Goal: Information Seeking & Learning: Check status

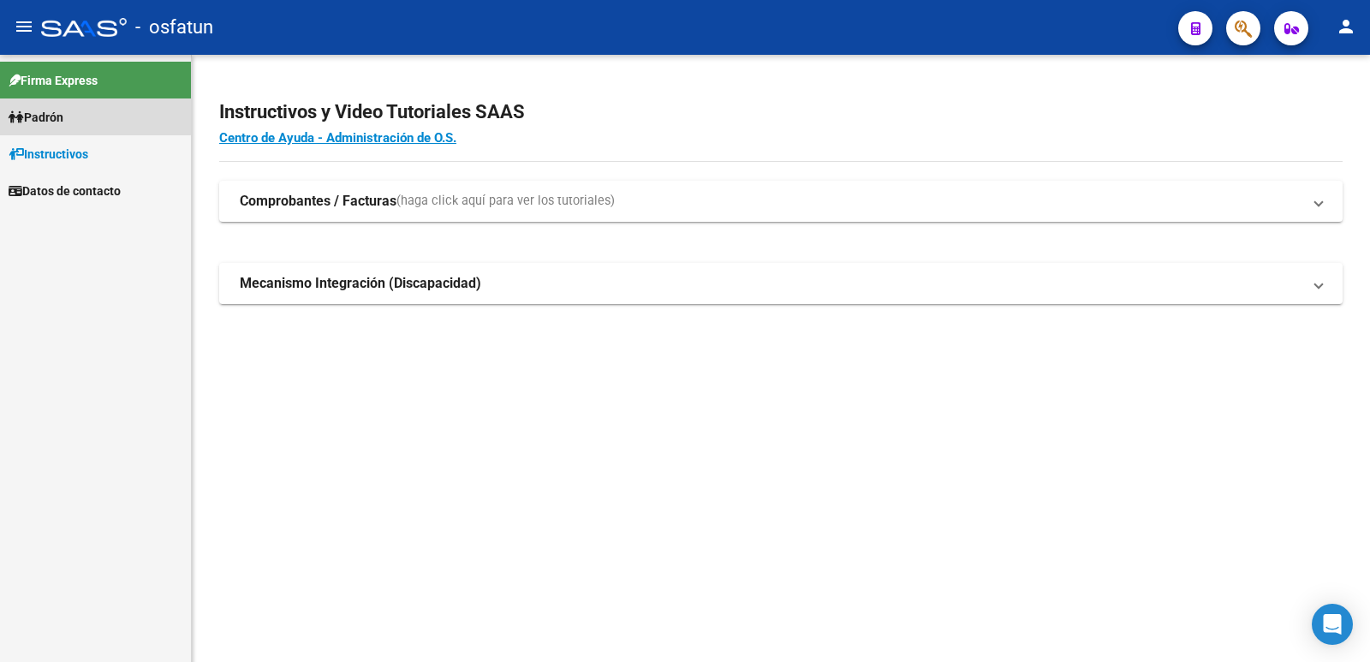
click at [80, 116] on link "Padrón" at bounding box center [95, 116] width 191 height 37
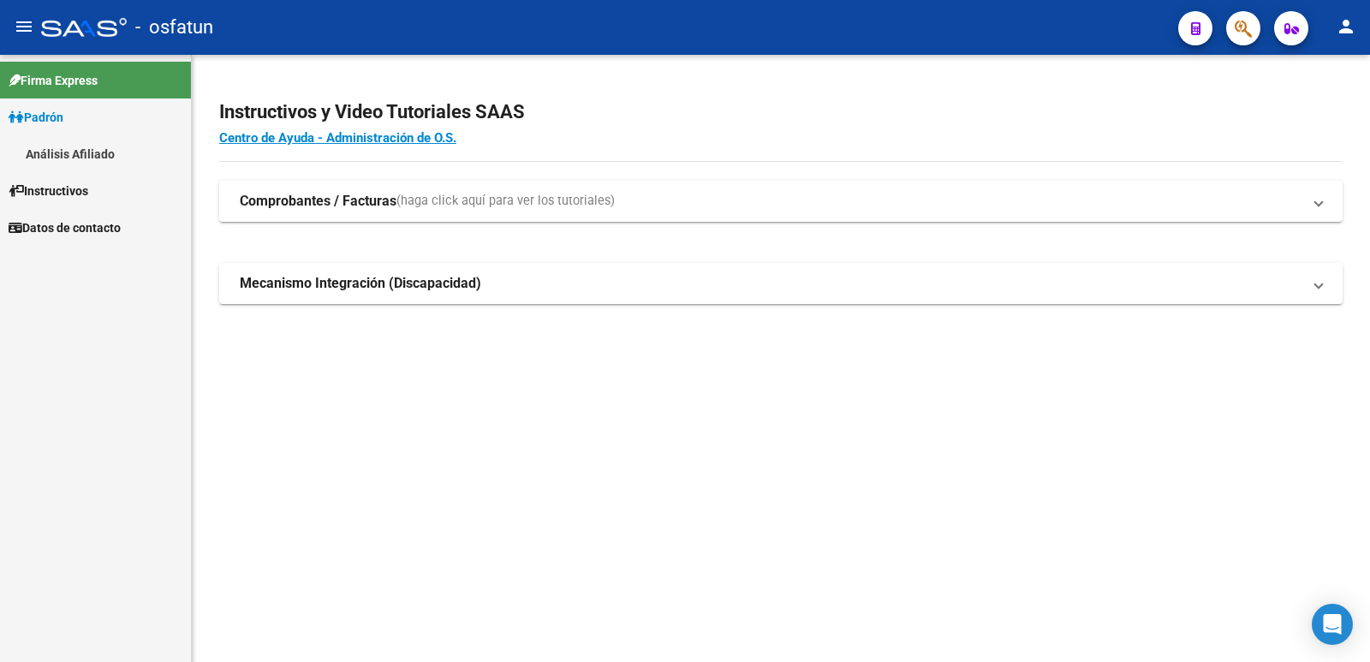
click at [74, 143] on link "Análisis Afiliado" at bounding box center [95, 153] width 191 height 37
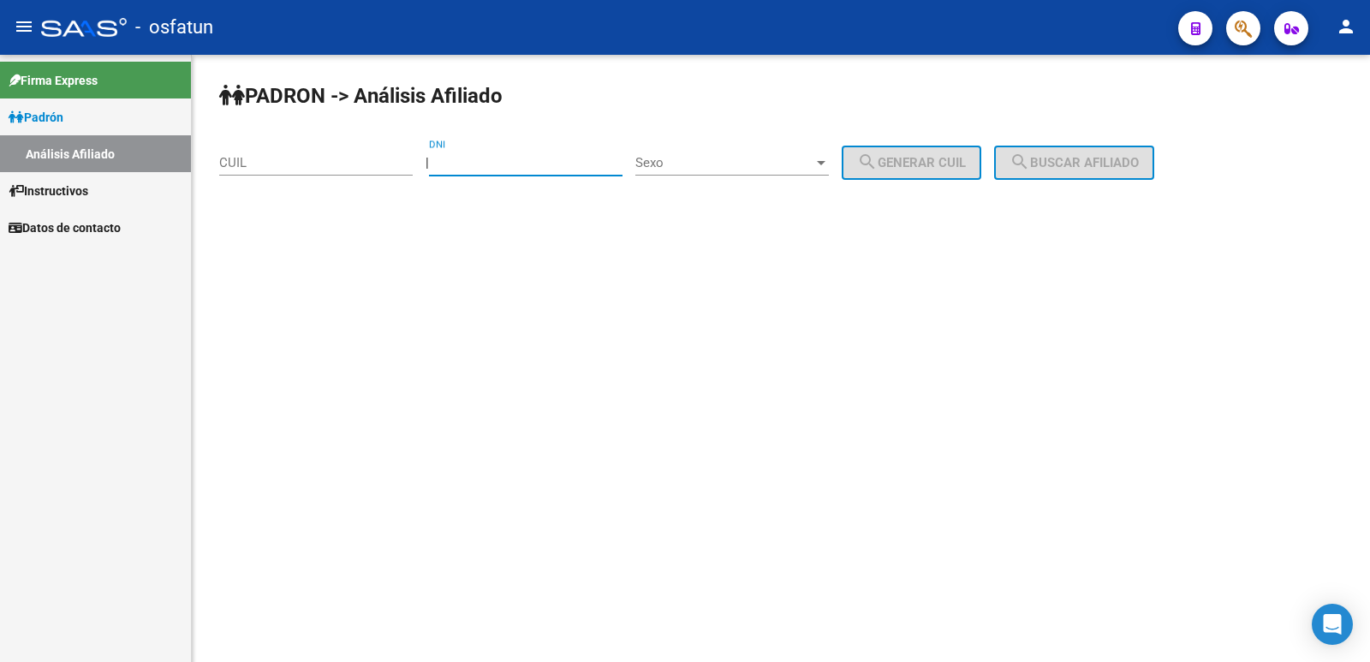
click at [509, 156] on input "DNI" at bounding box center [525, 162] width 193 height 15
type input "21374493"
click at [789, 156] on span "Sexo" at bounding box center [724, 162] width 178 height 15
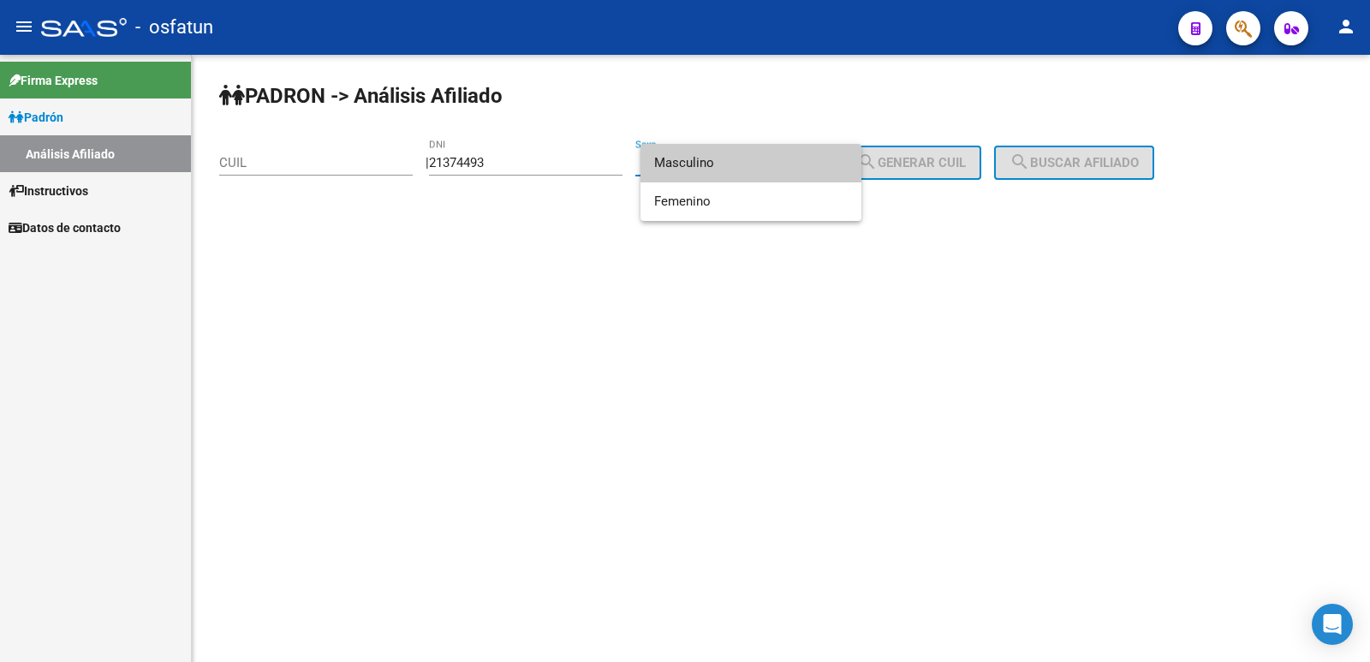
click at [722, 170] on span "Masculino" at bounding box center [750, 163] width 193 height 39
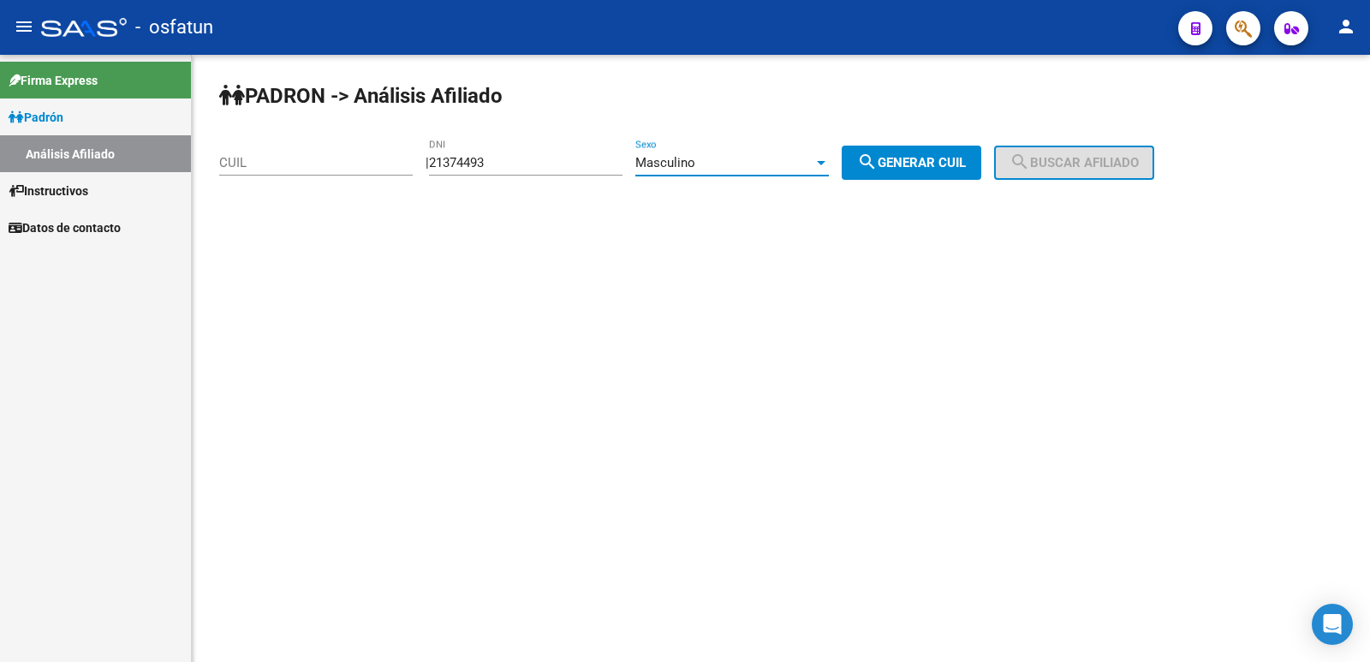
click at [909, 161] on span "search Generar CUIL" at bounding box center [911, 162] width 109 height 15
type input "20-21374493-4"
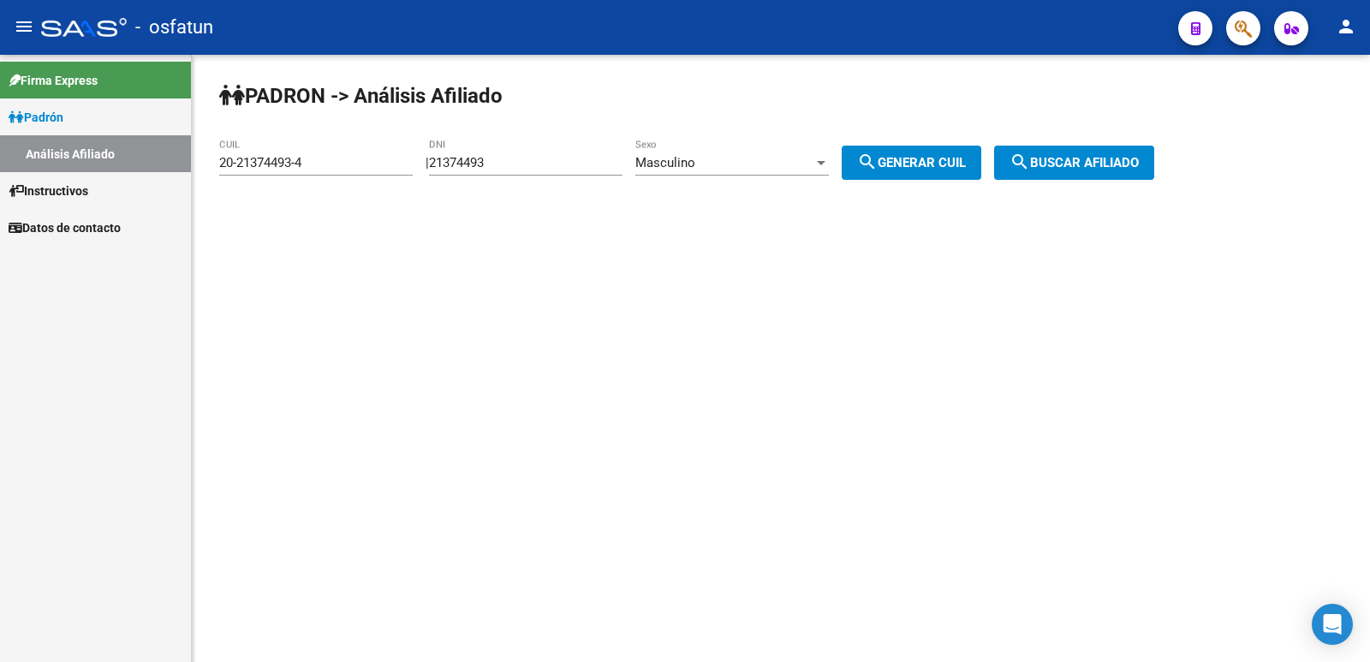
click at [1068, 164] on span "search Buscar afiliado" at bounding box center [1073, 162] width 129 height 15
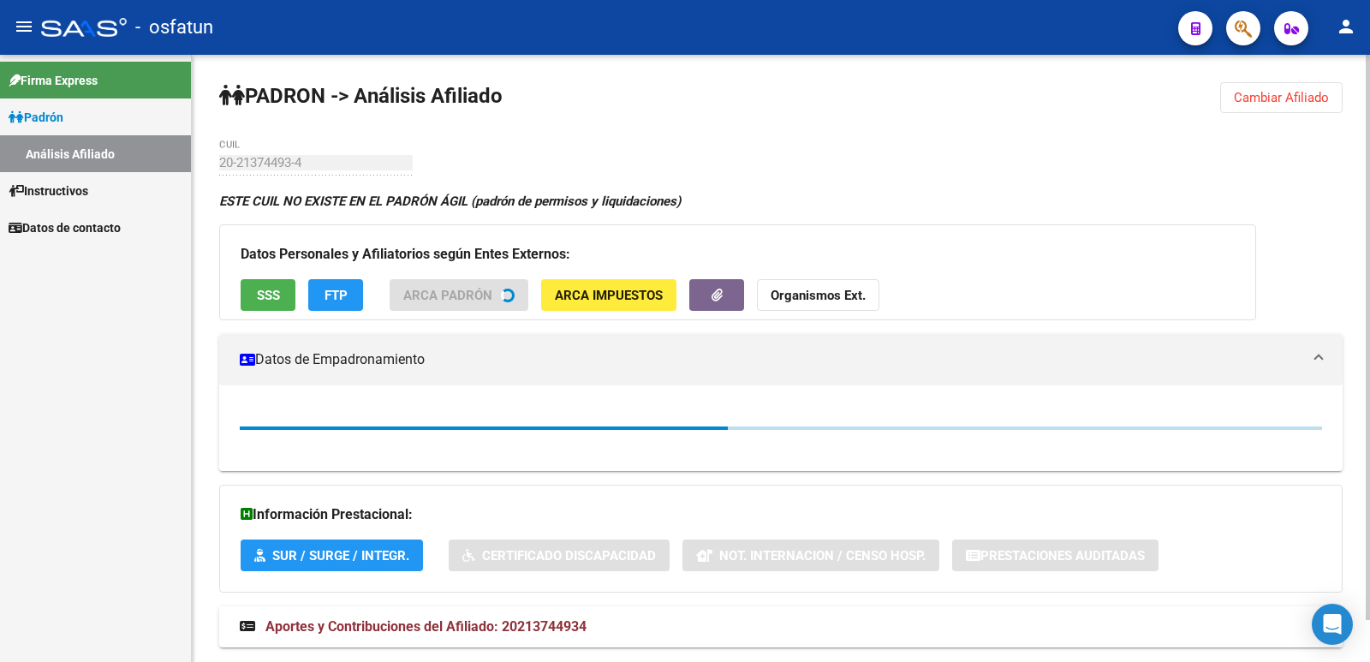
scroll to position [71, 0]
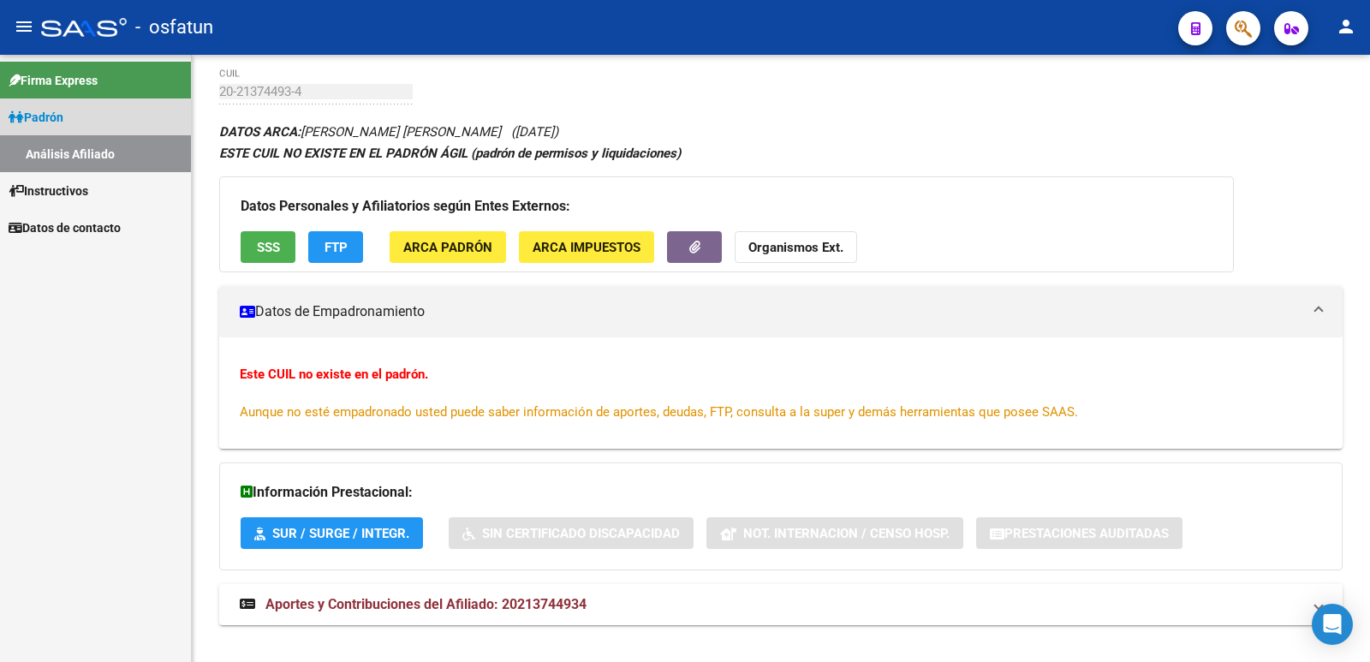
drag, startPoint x: 6, startPoint y: 113, endPoint x: 43, endPoint y: 124, distance: 38.5
click at [7, 113] on link "Padrón" at bounding box center [95, 116] width 191 height 37
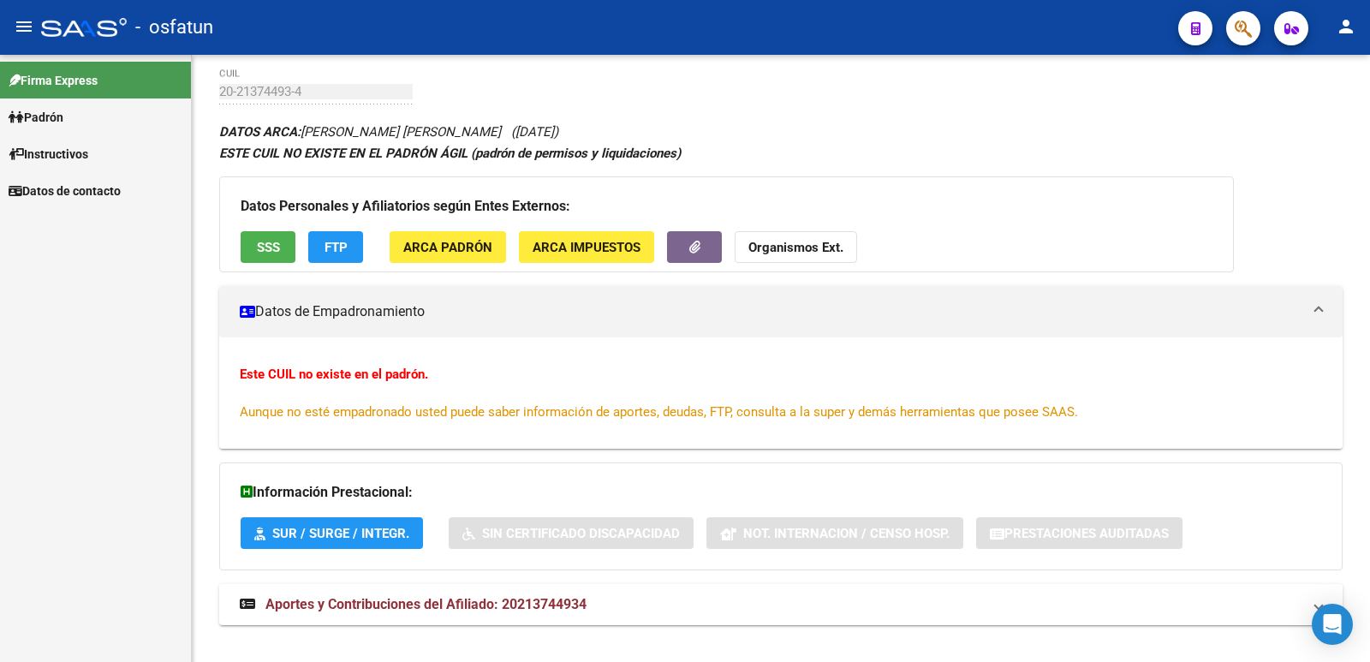
click at [68, 155] on span "Instructivos" at bounding box center [49, 154] width 80 height 19
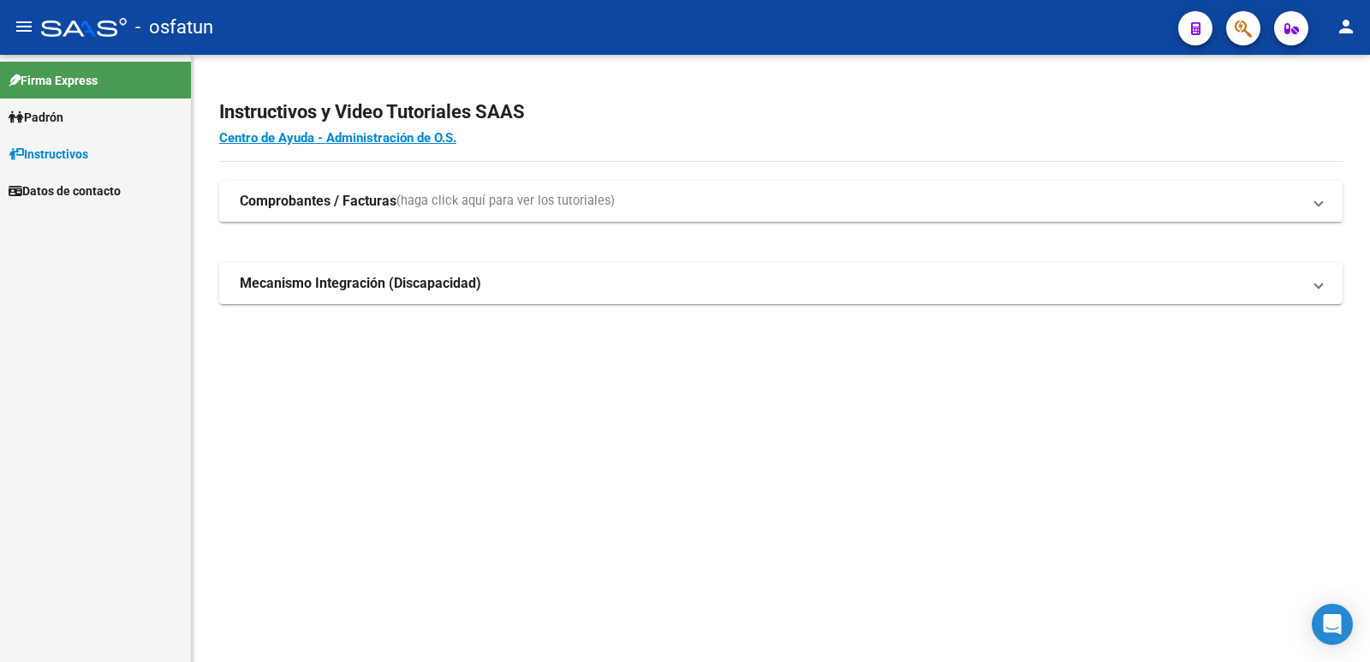
click at [87, 127] on link "Padrón" at bounding box center [95, 116] width 191 height 37
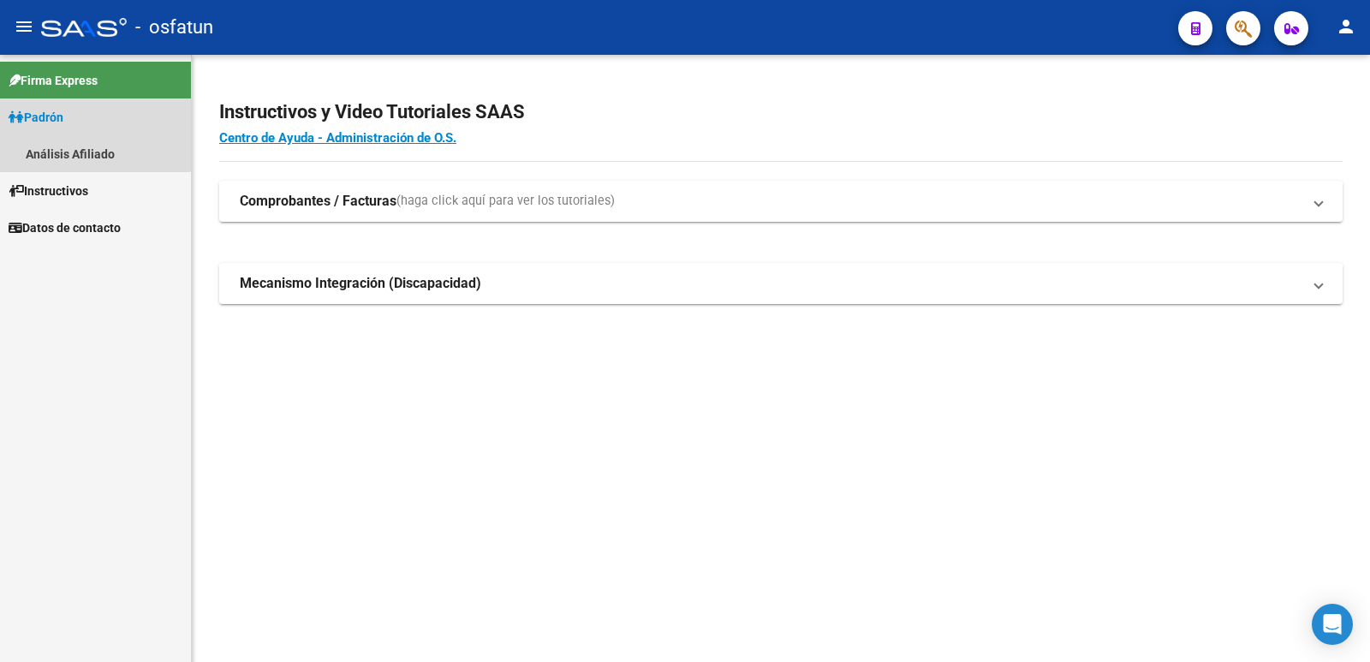
click at [68, 127] on link "Padrón" at bounding box center [95, 116] width 191 height 37
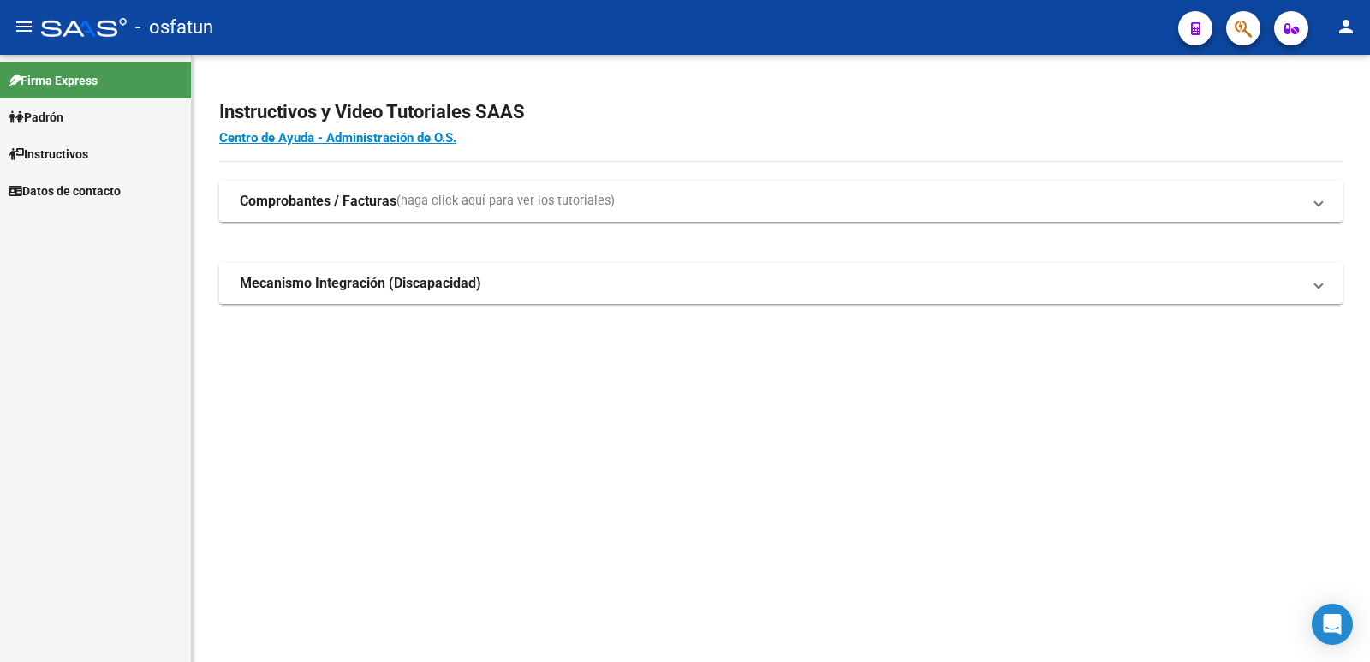
click at [68, 127] on link "Padrón" at bounding box center [95, 116] width 191 height 37
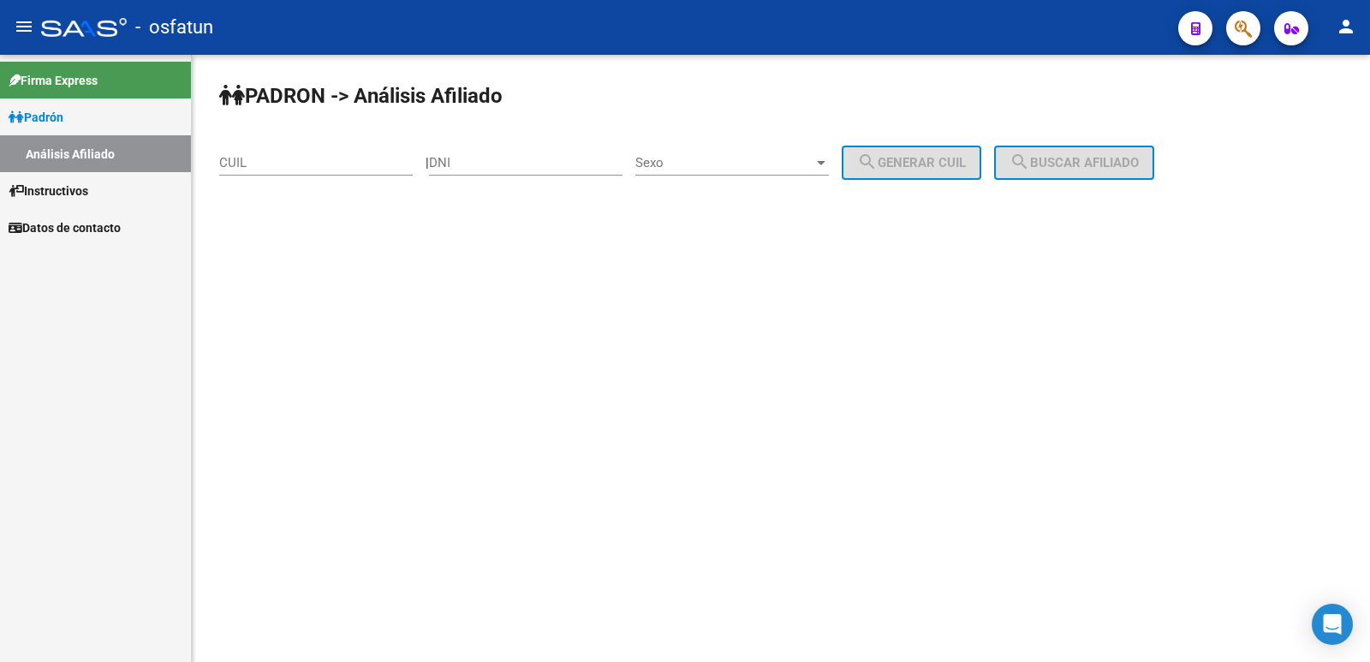
click at [551, 151] on div "DNI" at bounding box center [525, 157] width 193 height 37
click at [551, 165] on input "DNI" at bounding box center [525, 162] width 193 height 15
type input "21374492"
click at [749, 182] on div "Sexo Sexo" at bounding box center [731, 165] width 193 height 53
click at [779, 162] on span "Sexo" at bounding box center [724, 162] width 178 height 15
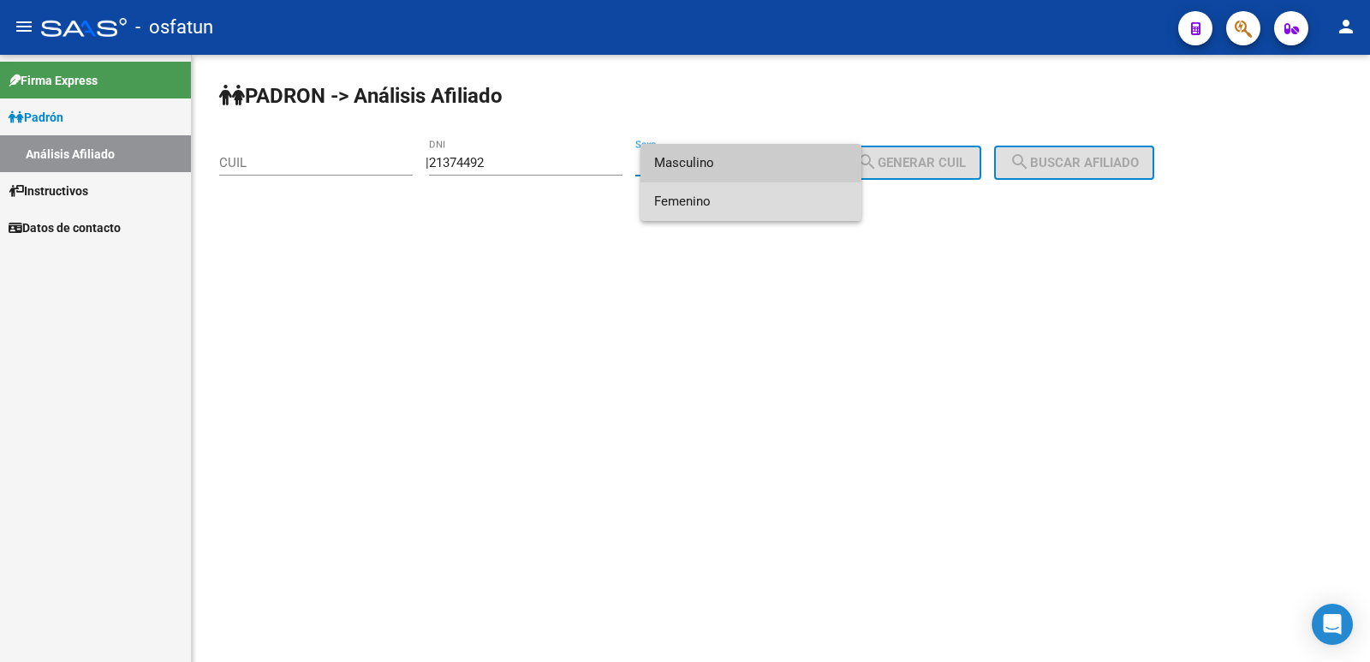
click at [771, 192] on span "Femenino" at bounding box center [750, 201] width 193 height 39
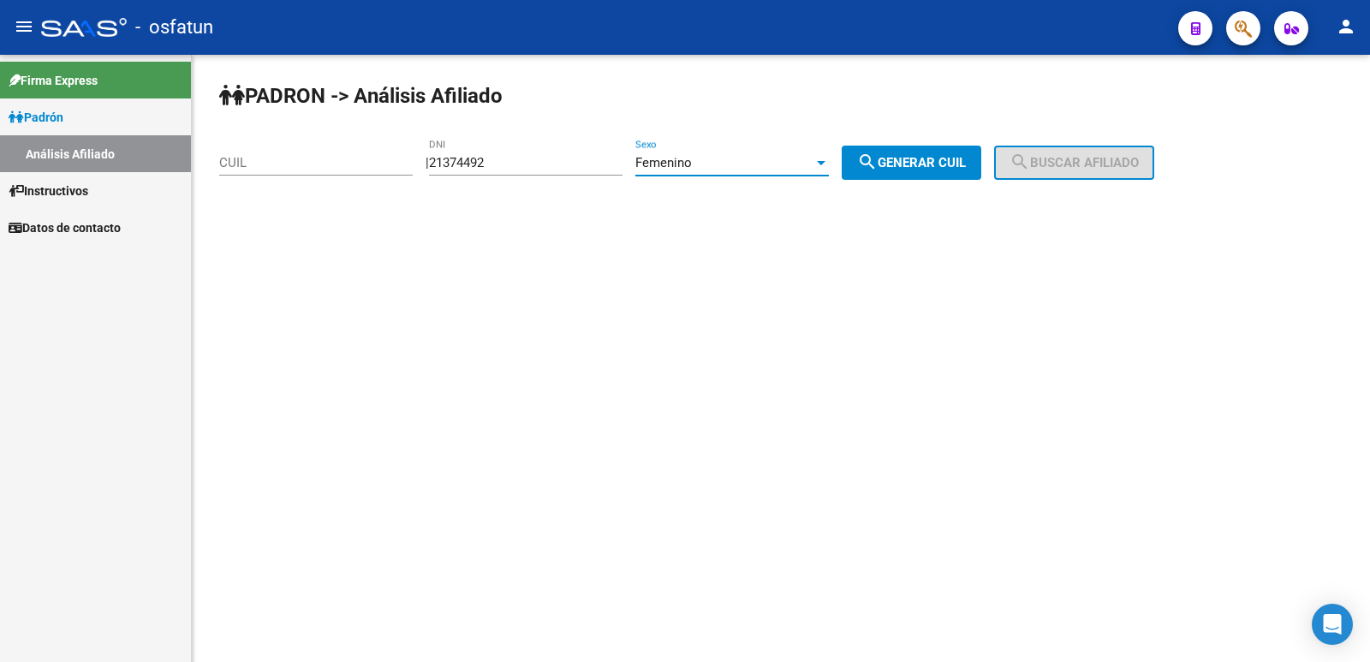
click at [937, 154] on button "search Generar CUIL" at bounding box center [912, 163] width 140 height 34
type input "27-21374492-0"
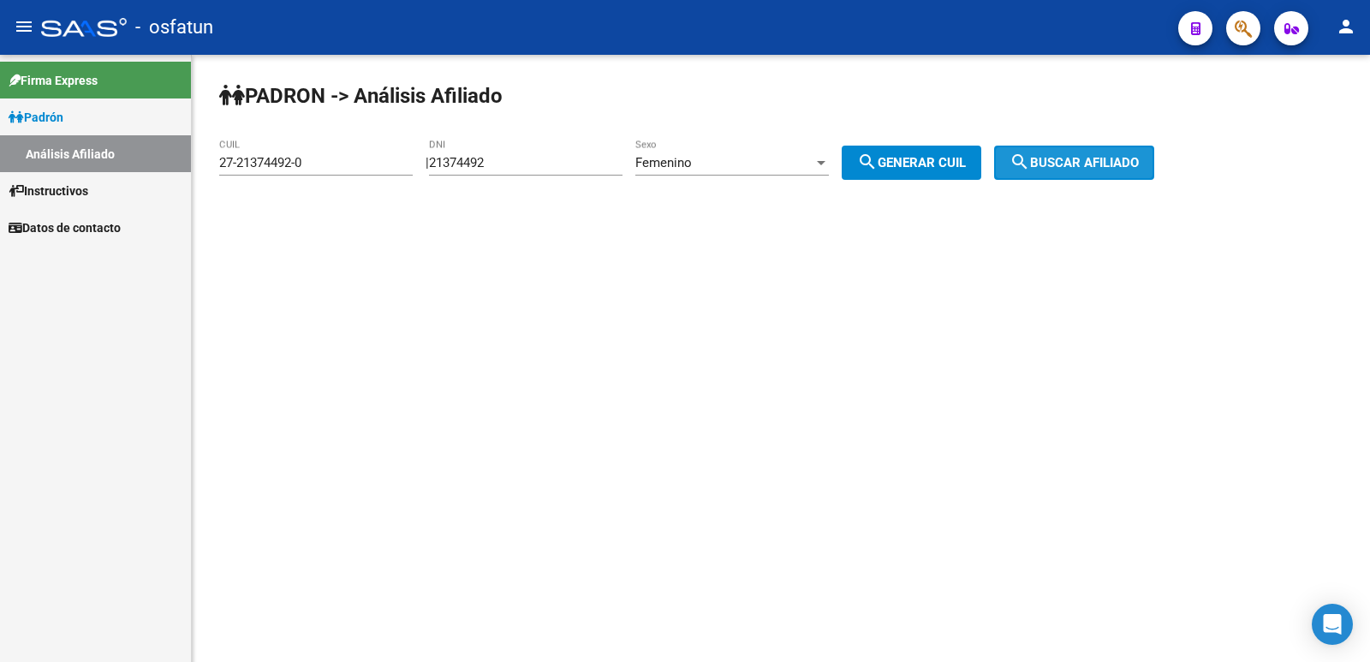
click at [1139, 166] on span "search Buscar afiliado" at bounding box center [1073, 162] width 129 height 15
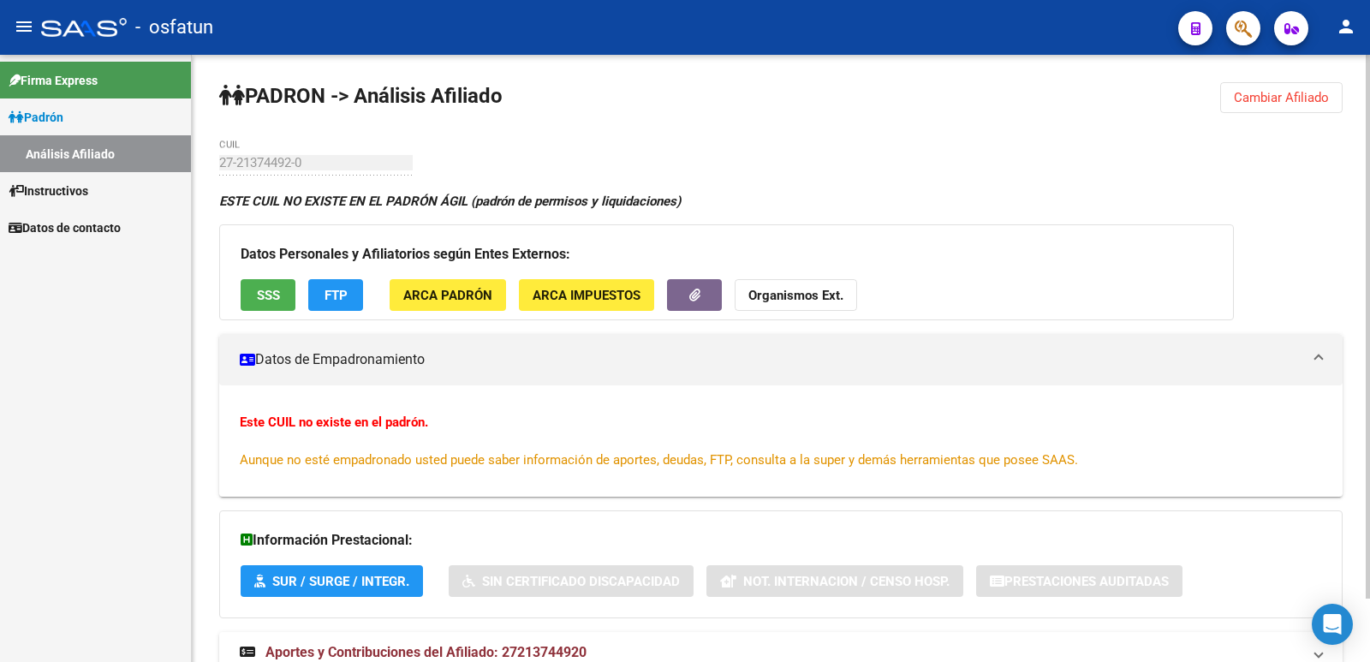
scroll to position [71, 0]
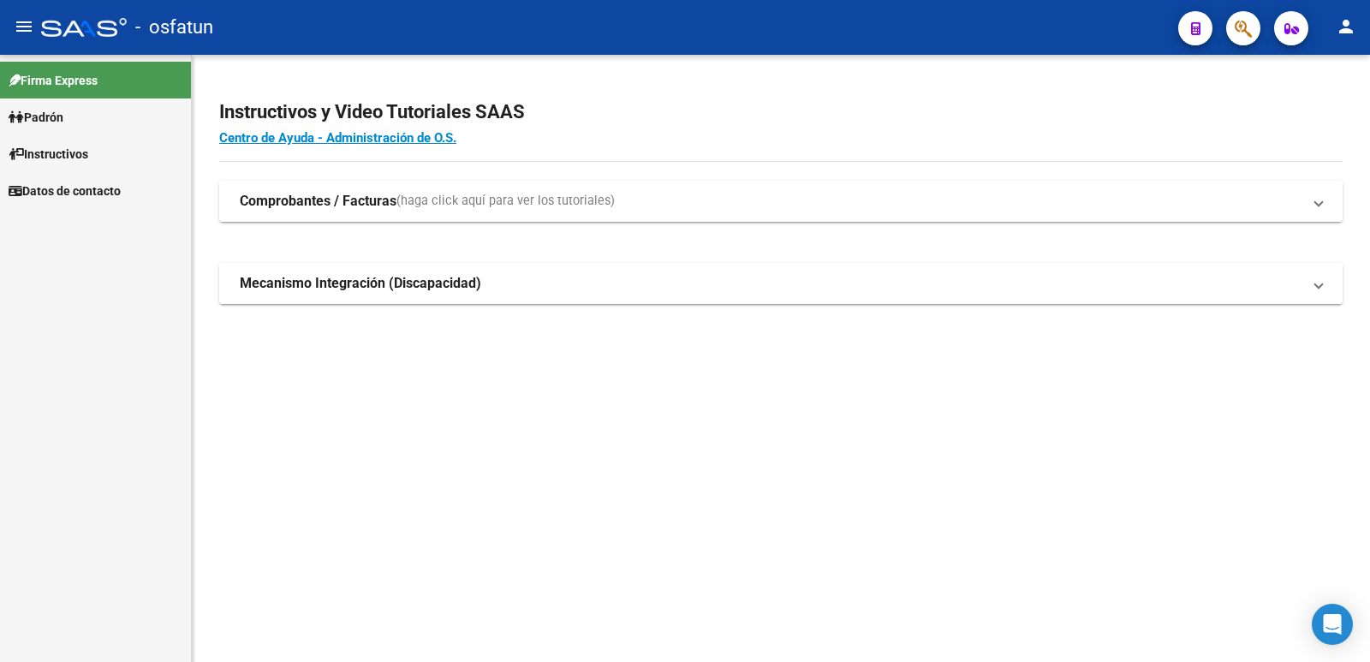
click at [398, 196] on span "(haga click aquí para ver los tutoriales)" at bounding box center [505, 201] width 218 height 19
click at [57, 110] on span "Padrón" at bounding box center [36, 117] width 55 height 19
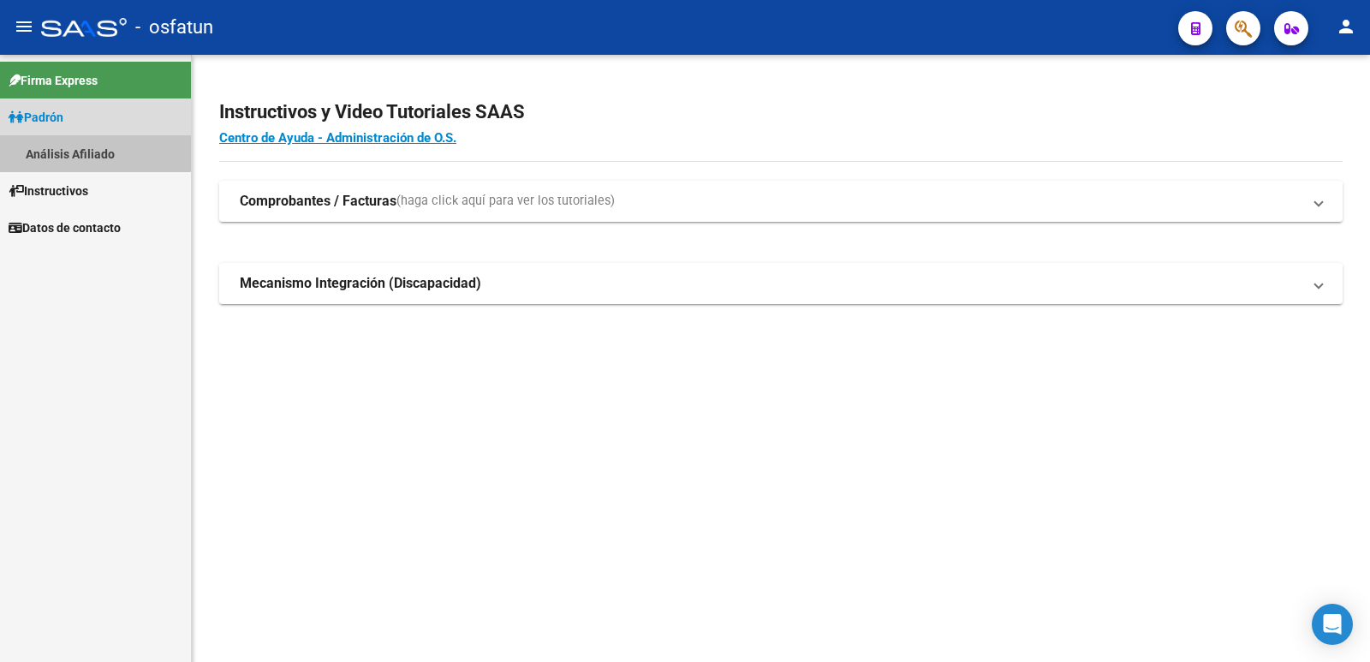
click at [53, 150] on link "Análisis Afiliado" at bounding box center [95, 153] width 191 height 37
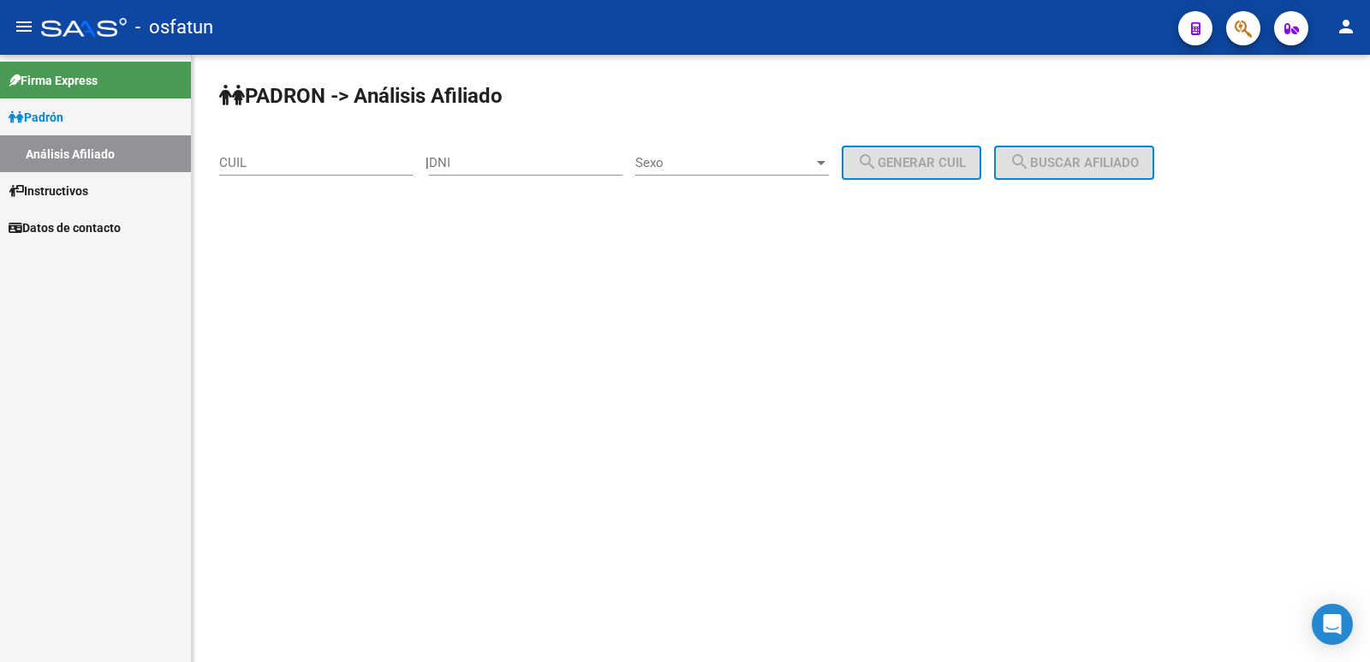
click at [476, 154] on div "DNI" at bounding box center [525, 157] width 193 height 37
click at [490, 166] on input "DNI" at bounding box center [525, 162] width 193 height 15
type input "21374492"
click at [771, 160] on span "Sexo" at bounding box center [724, 162] width 178 height 15
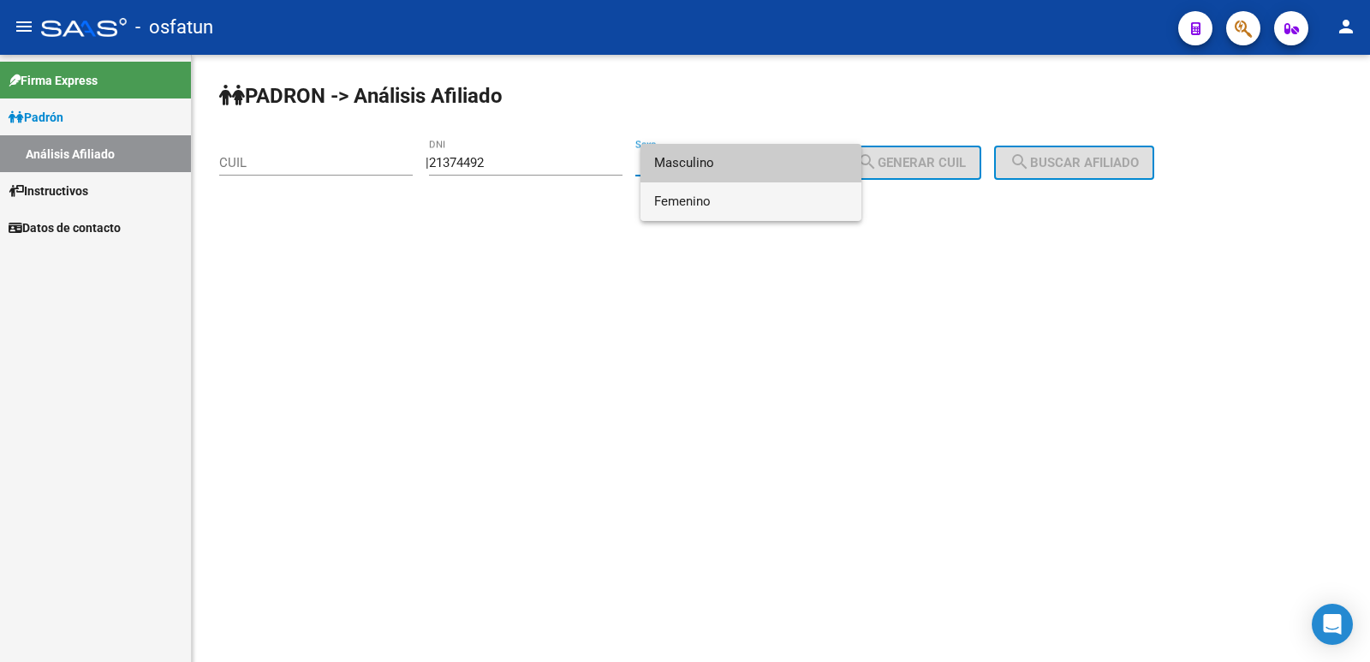
click at [775, 205] on span "Femenino" at bounding box center [750, 201] width 193 height 39
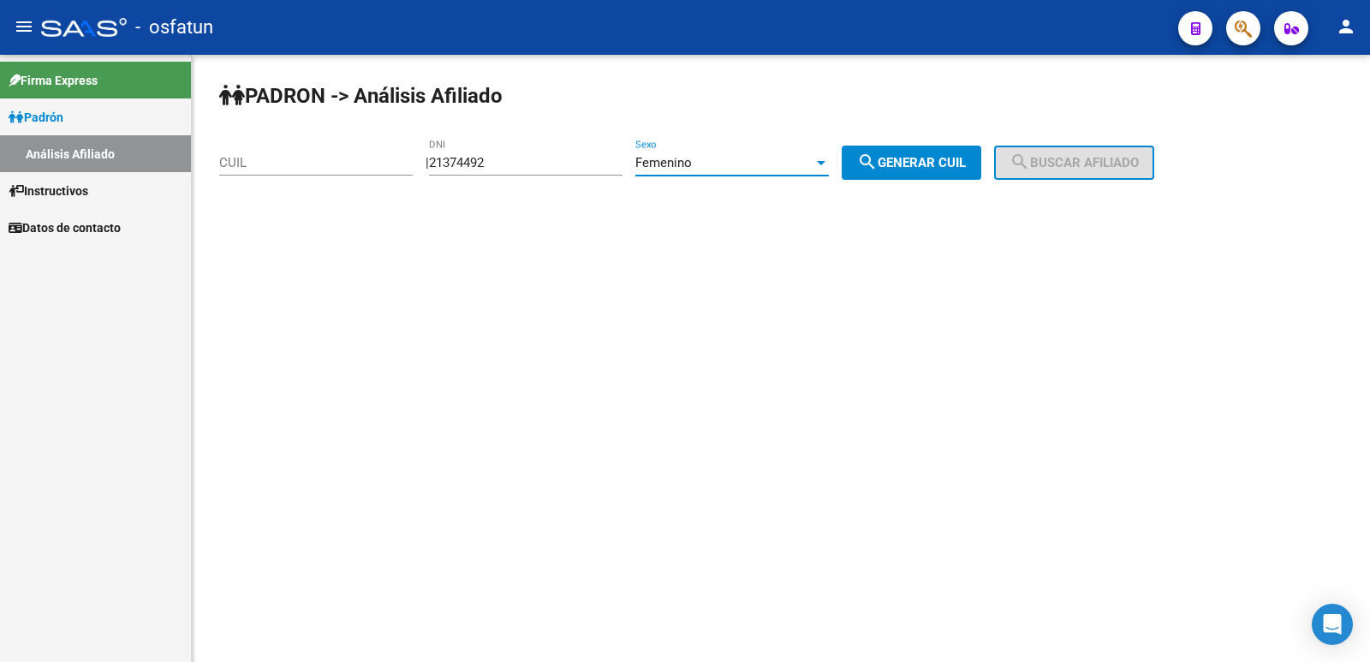
click at [770, 167] on div "Femenino" at bounding box center [724, 162] width 178 height 15
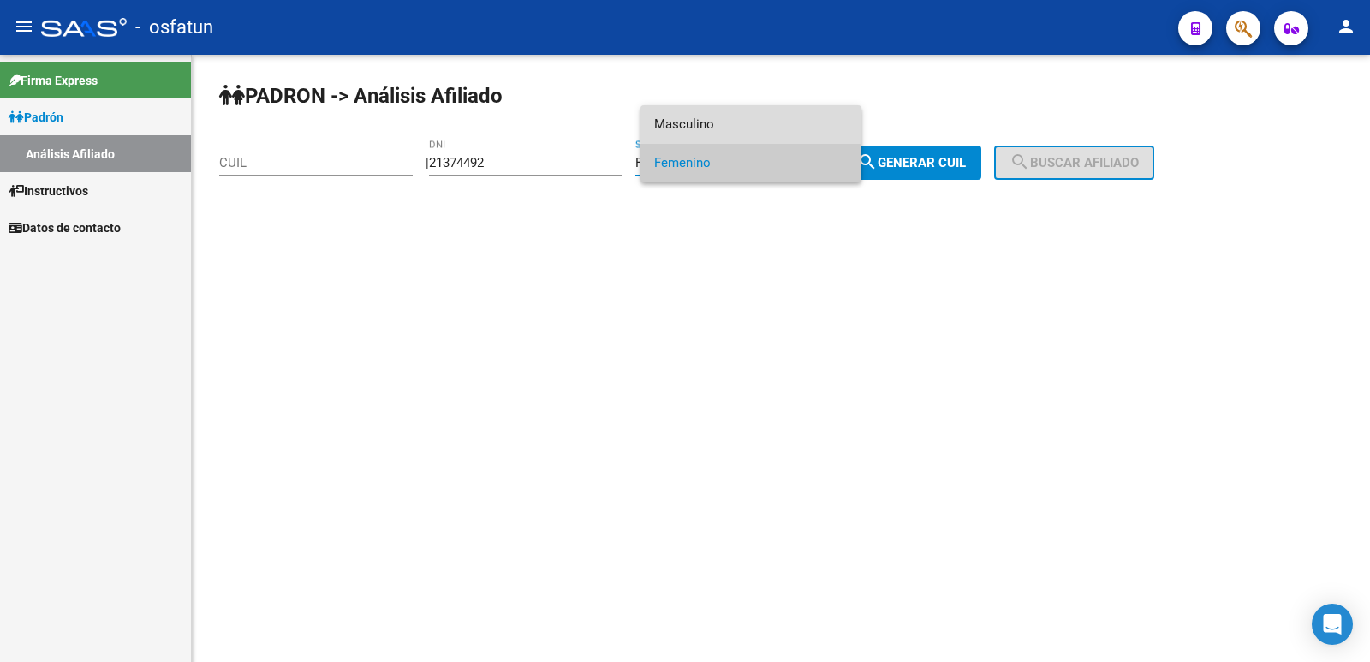
click at [778, 122] on span "Masculino" at bounding box center [750, 124] width 193 height 39
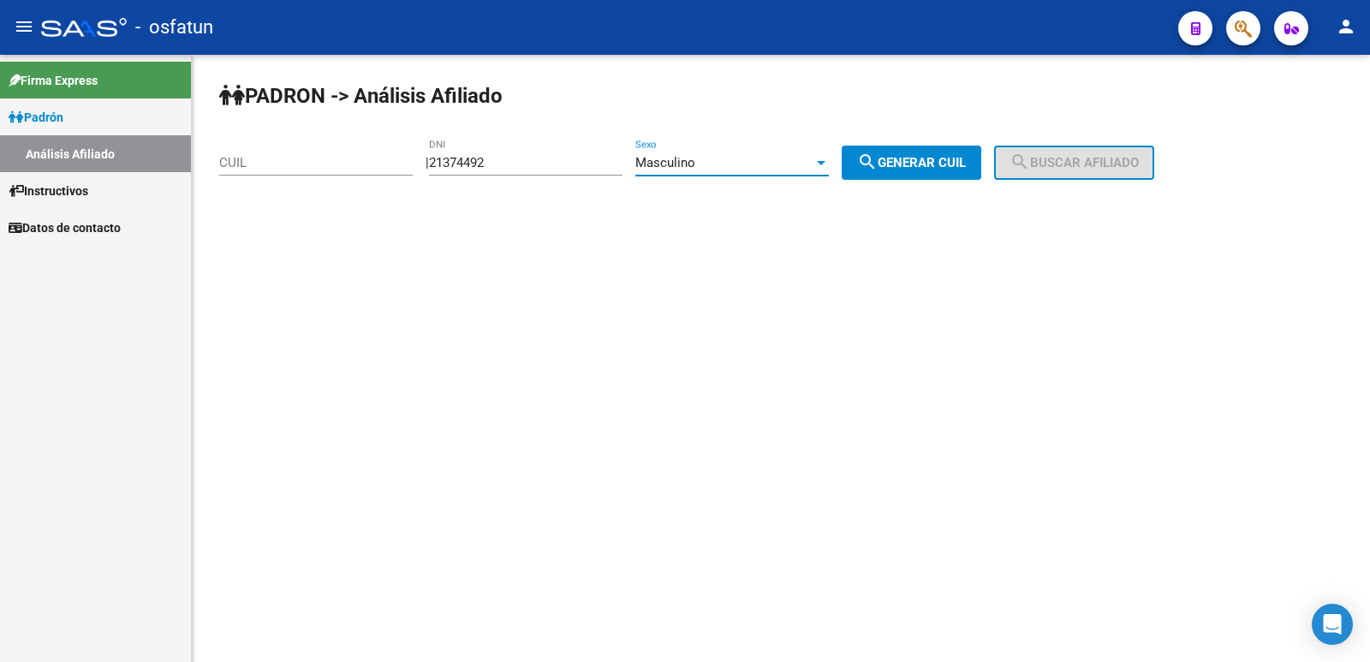
click at [920, 171] on button "search Generar CUIL" at bounding box center [912, 163] width 140 height 34
type input "20-21374492-6"
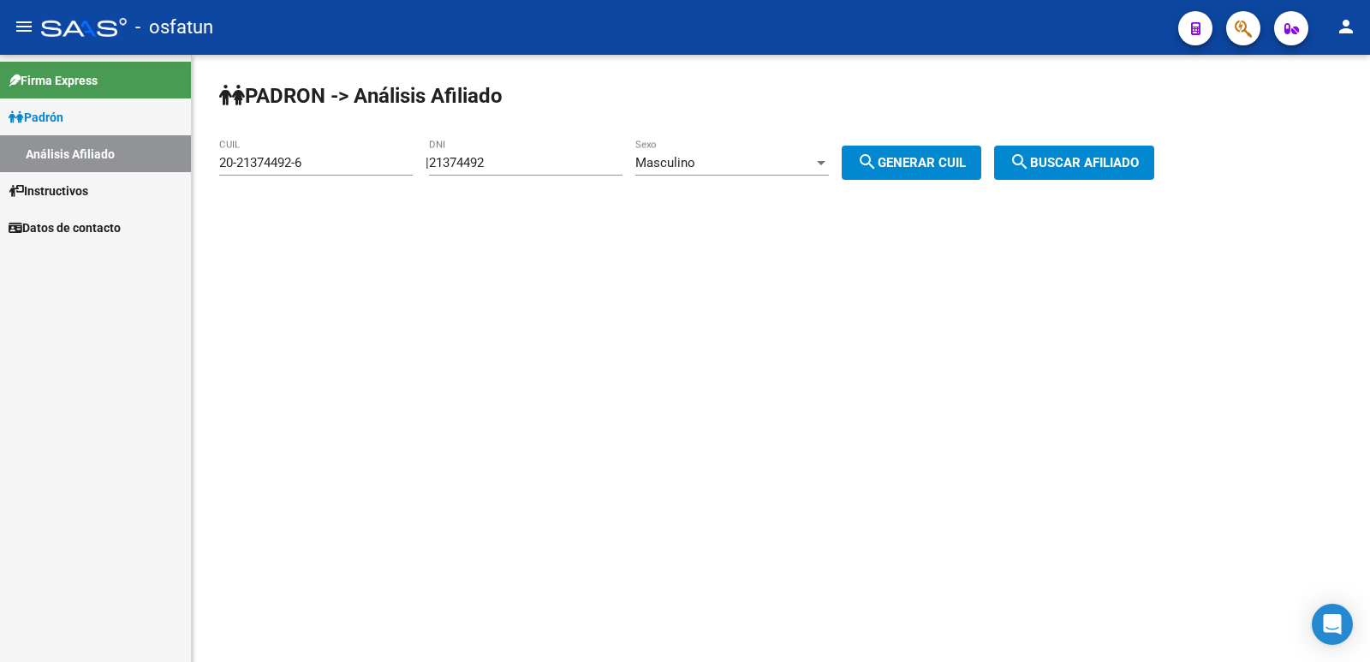
click at [1075, 165] on span "search Buscar afiliado" at bounding box center [1073, 162] width 129 height 15
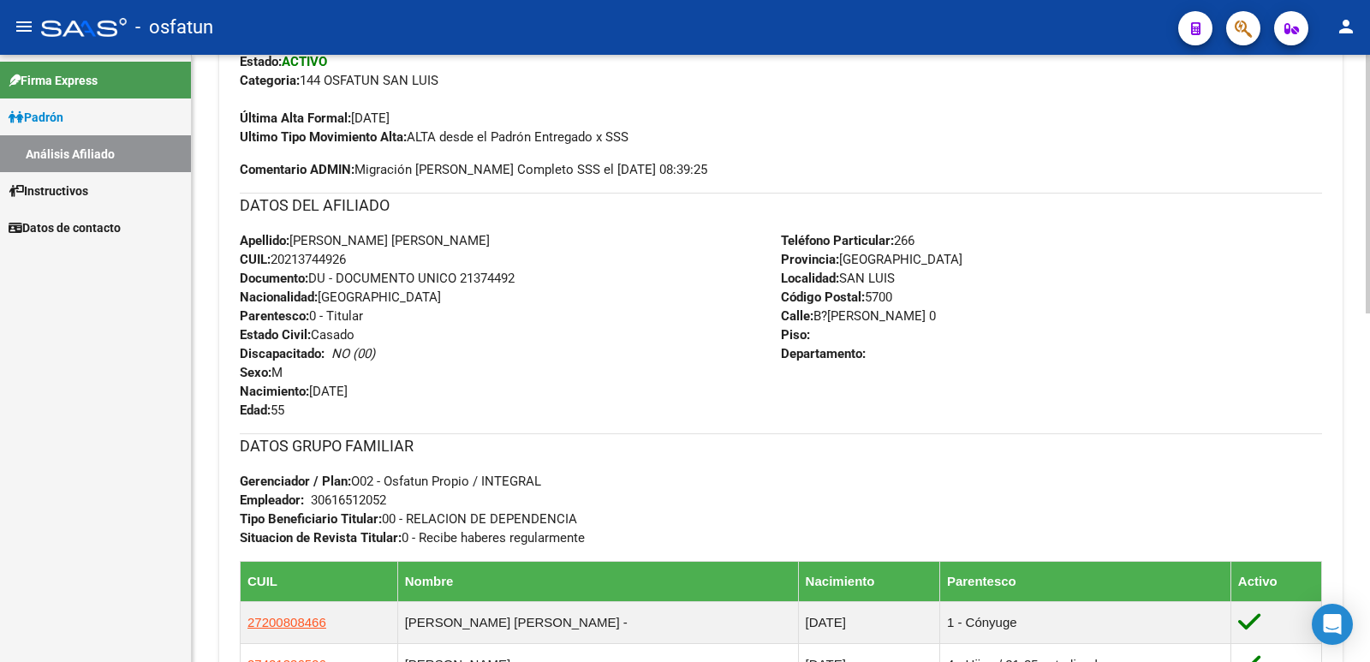
scroll to position [771, 0]
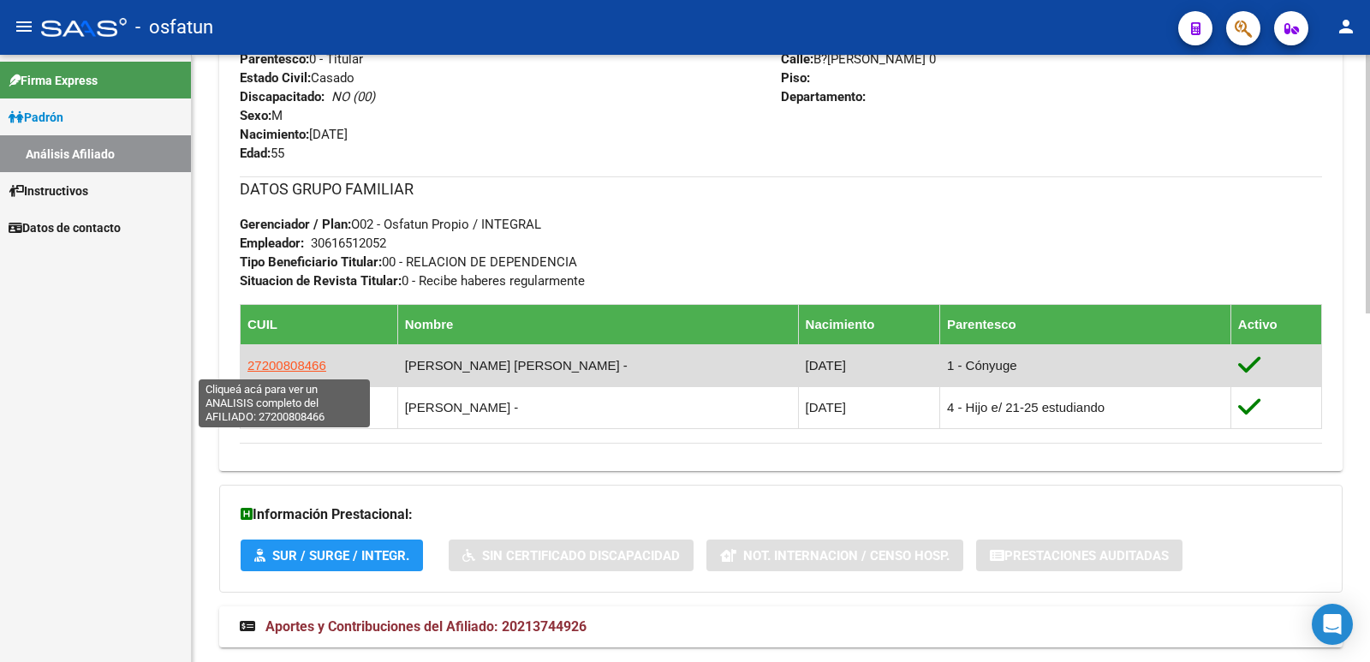
click at [301, 368] on span "27200808466" at bounding box center [286, 365] width 79 height 15
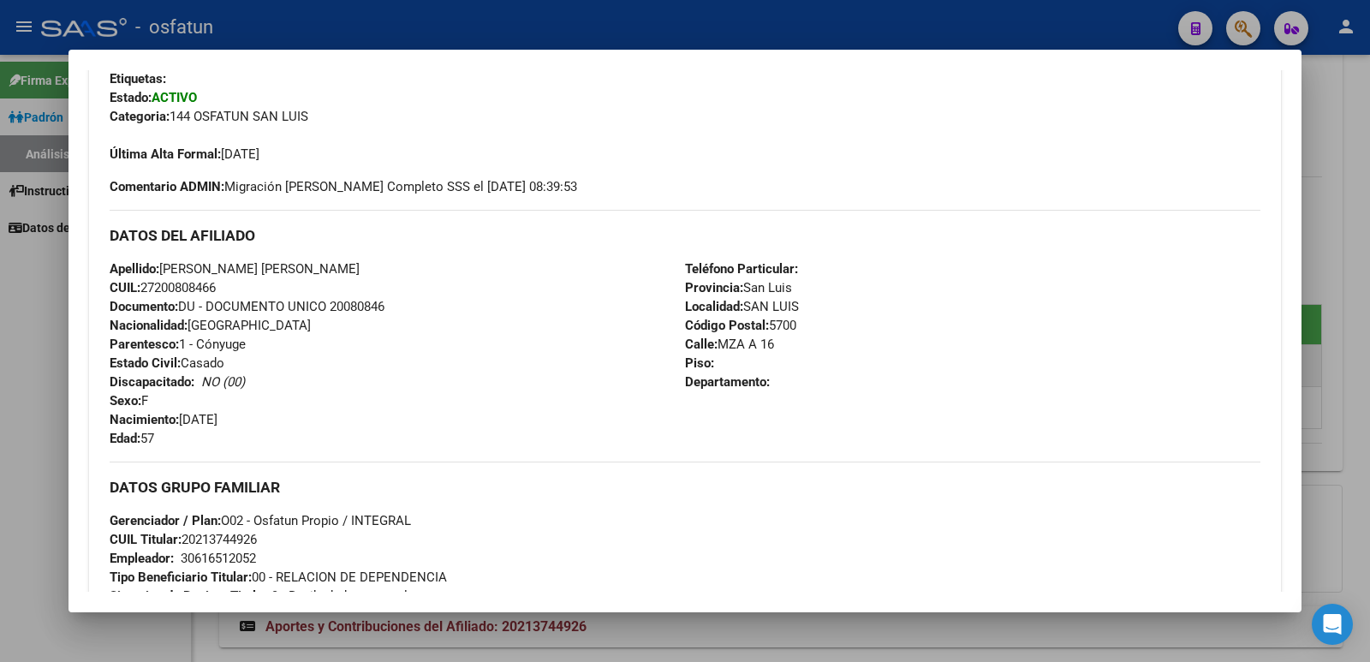
scroll to position [86, 0]
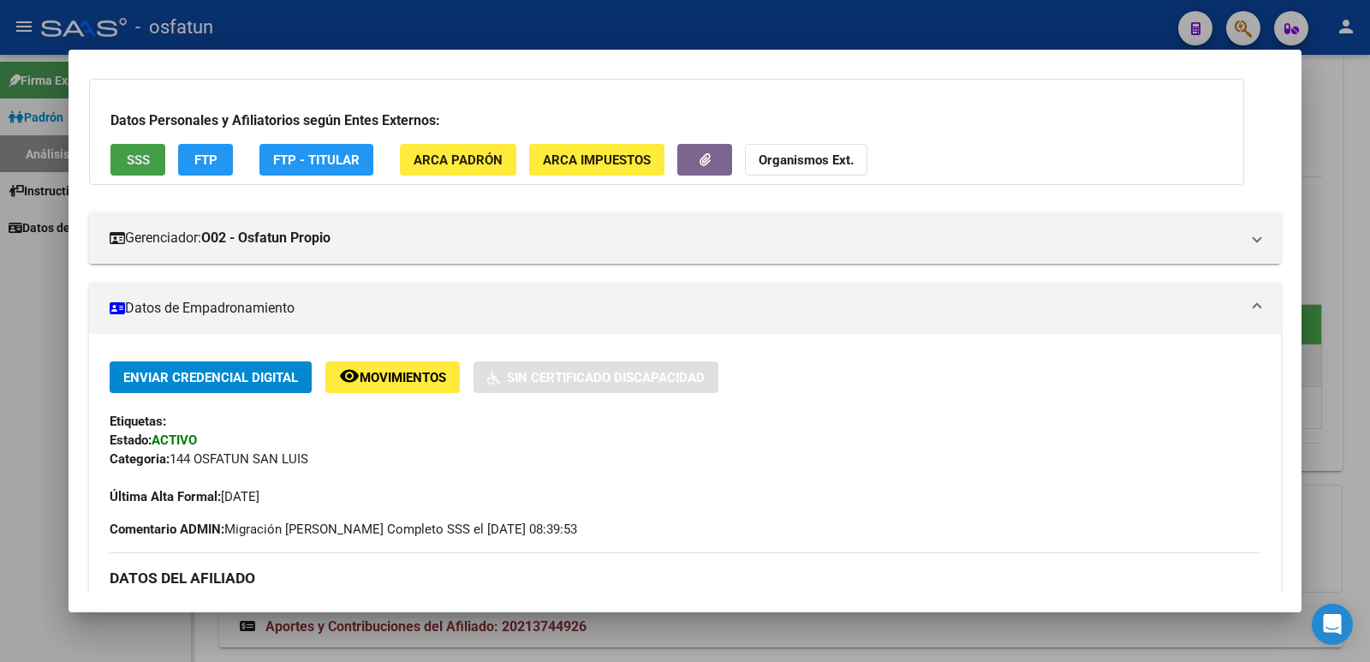
click at [137, 158] on span "SSS" at bounding box center [138, 159] width 23 height 15
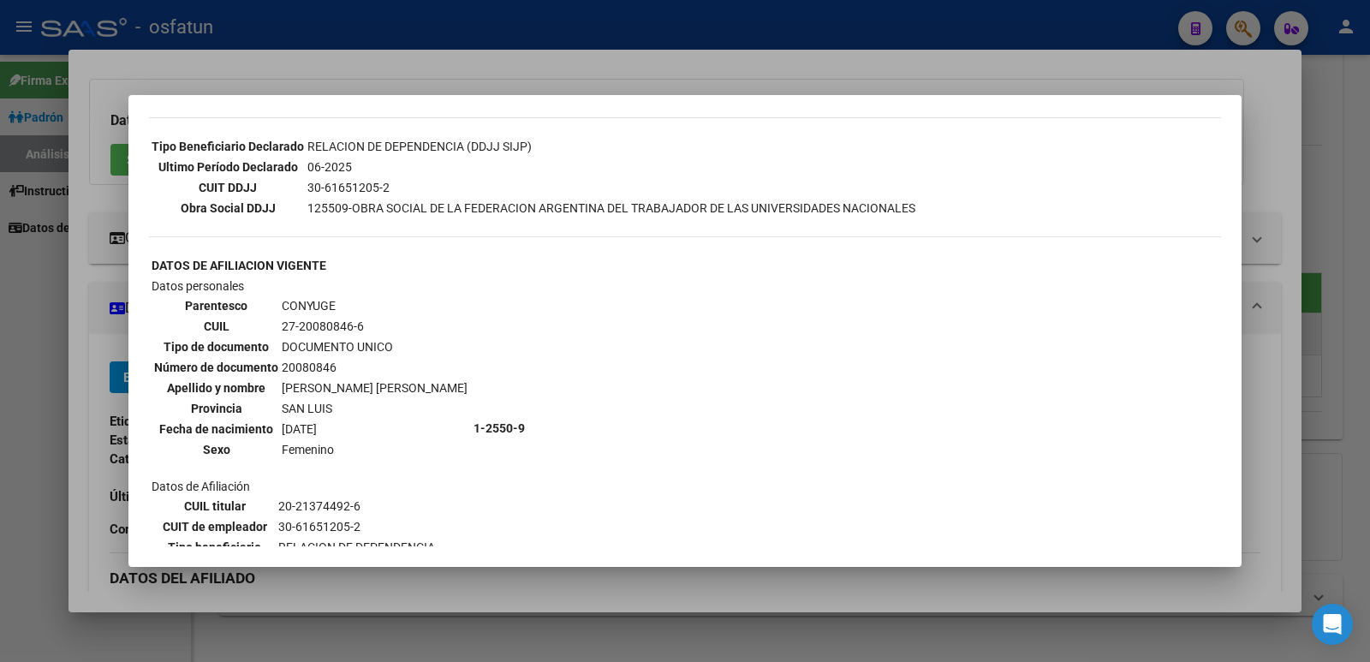
scroll to position [534, 0]
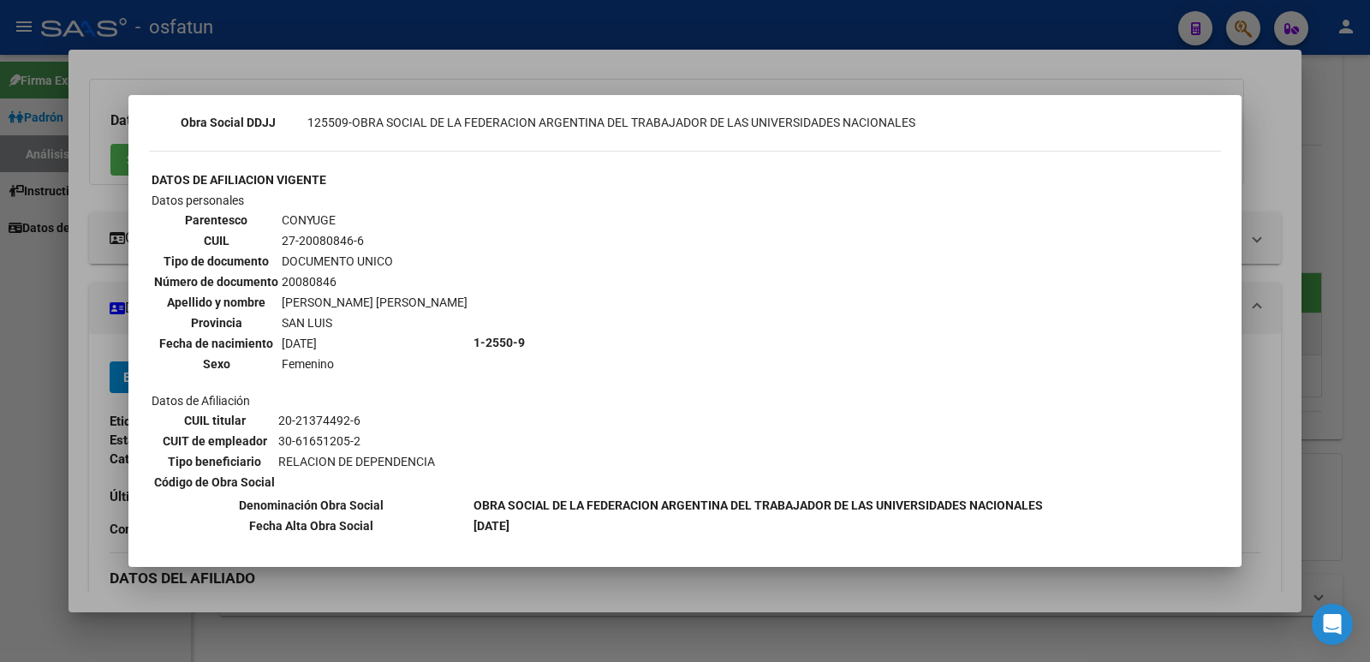
click at [1273, 152] on div at bounding box center [685, 331] width 1370 height 662
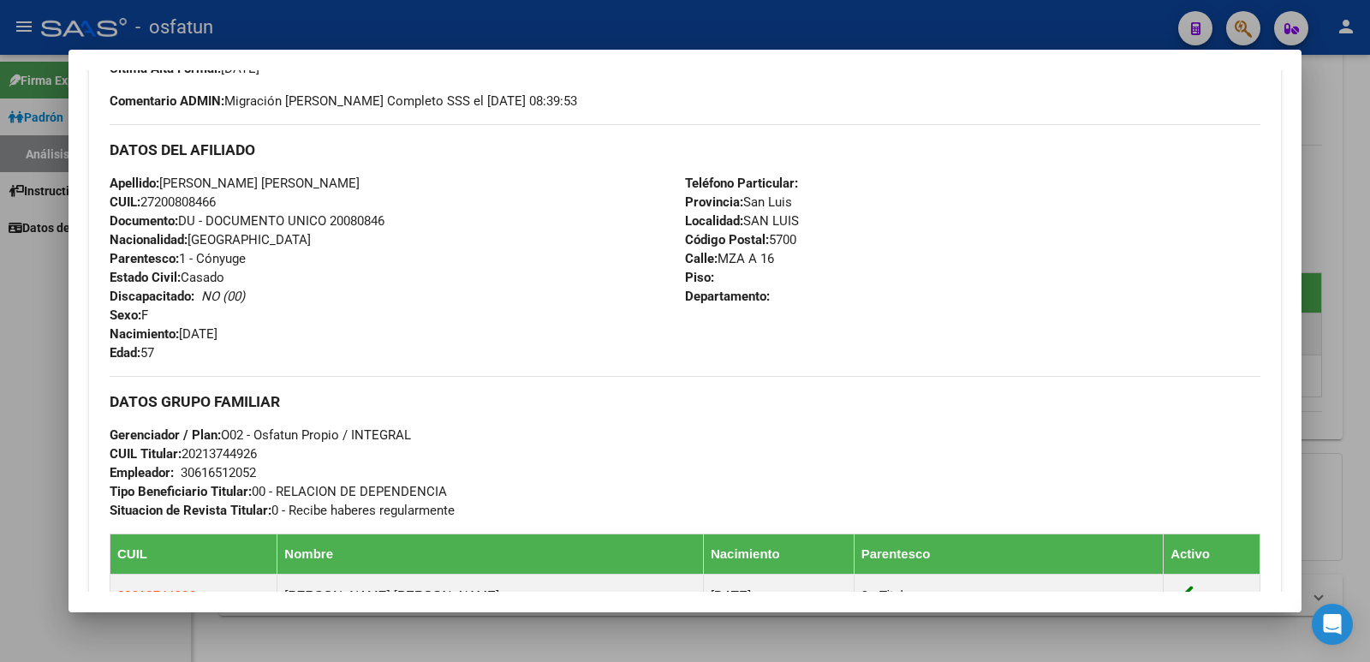
scroll to position [0, 0]
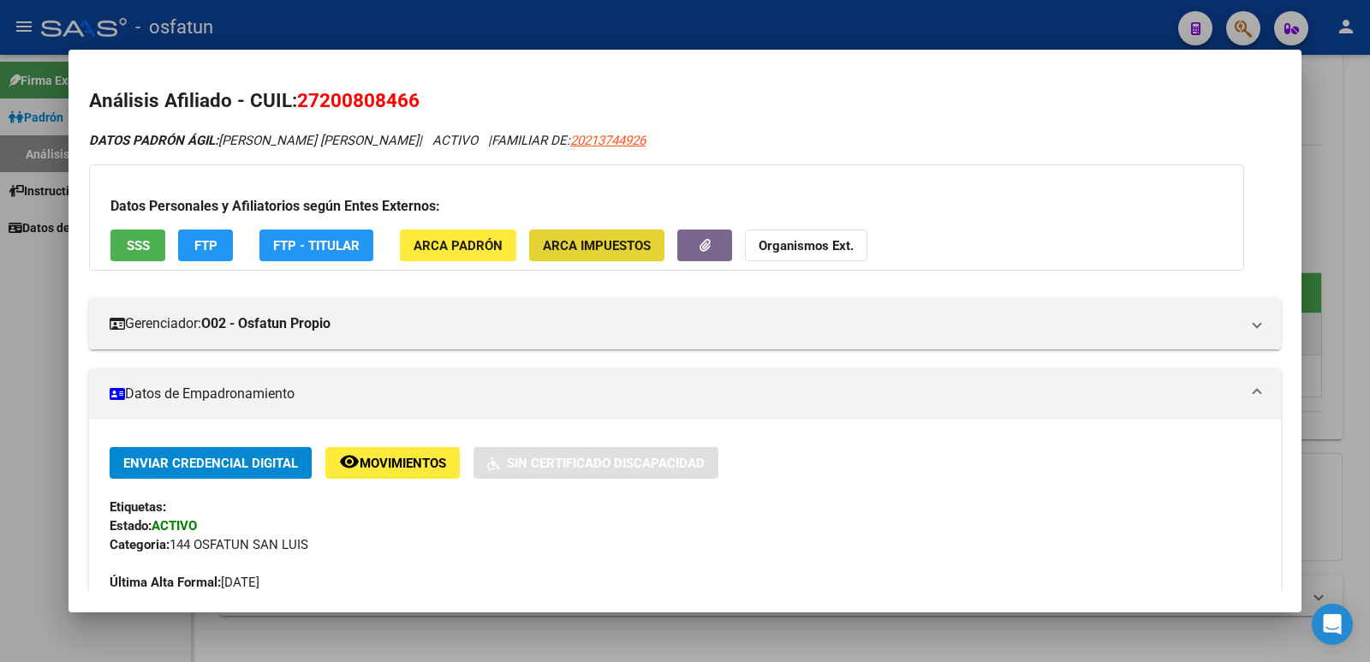
click at [630, 245] on span "ARCA Impuestos" at bounding box center [597, 245] width 108 height 15
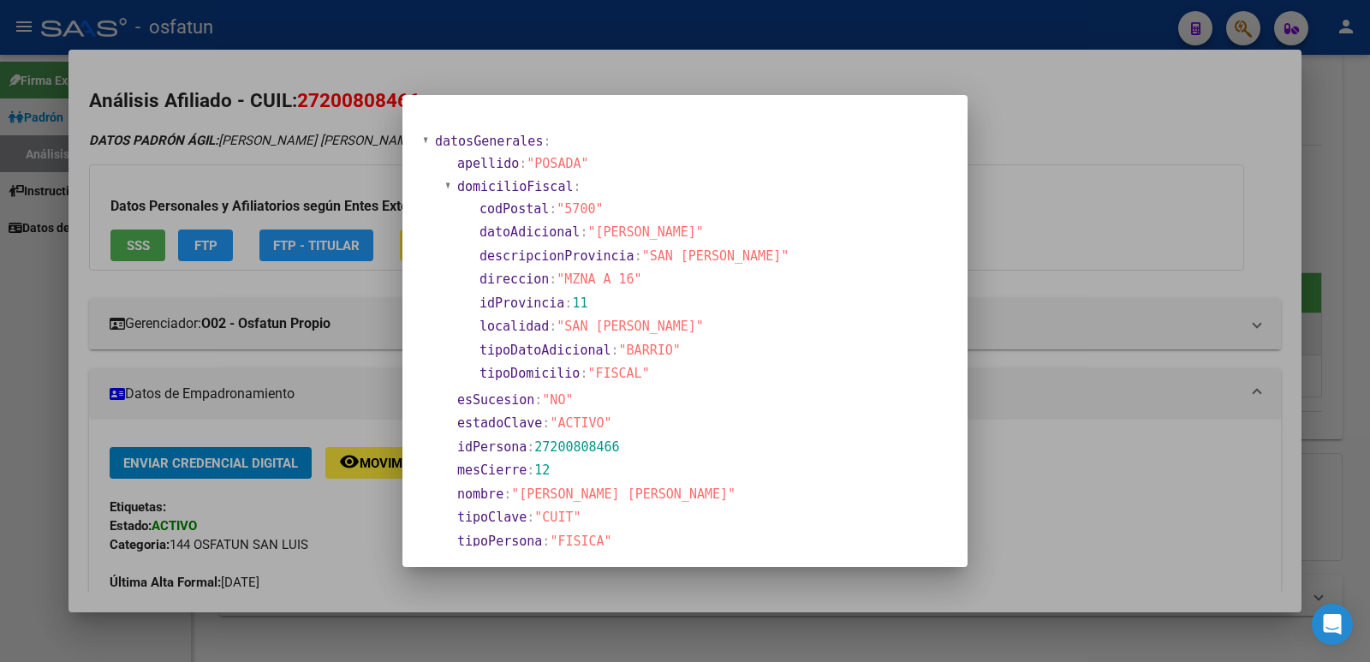
click at [1054, 149] on div at bounding box center [685, 331] width 1370 height 662
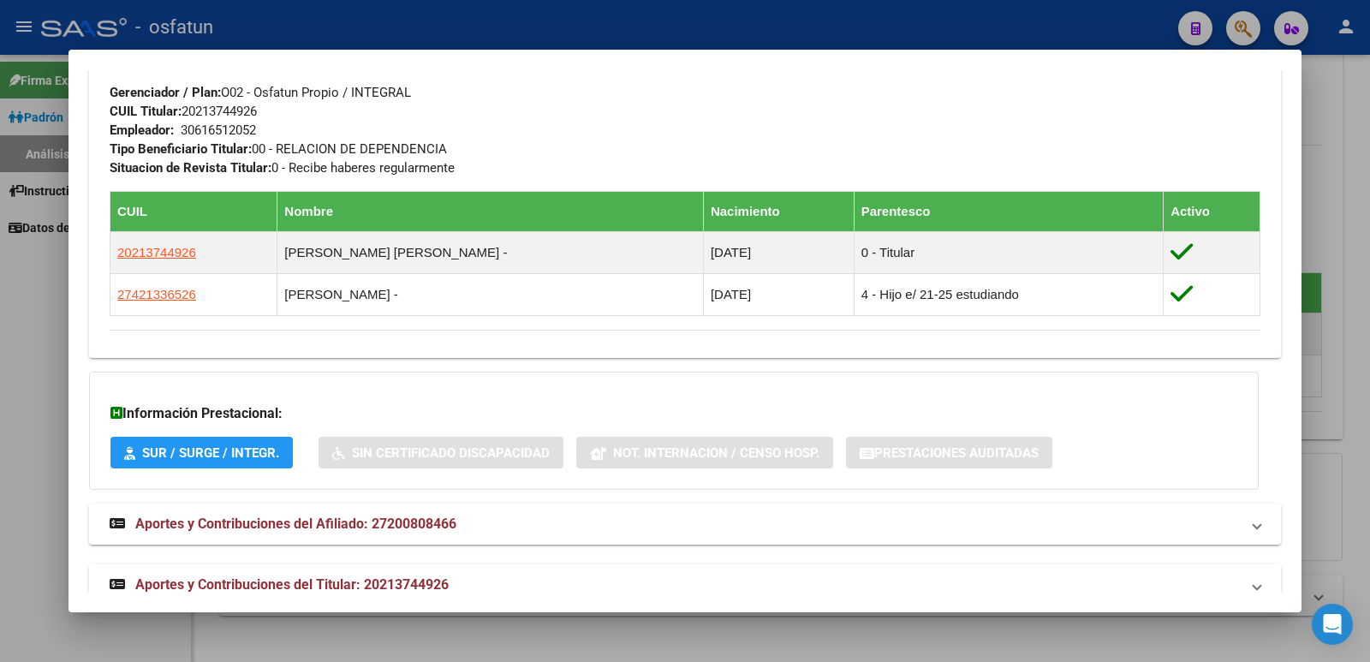
scroll to position [889, 0]
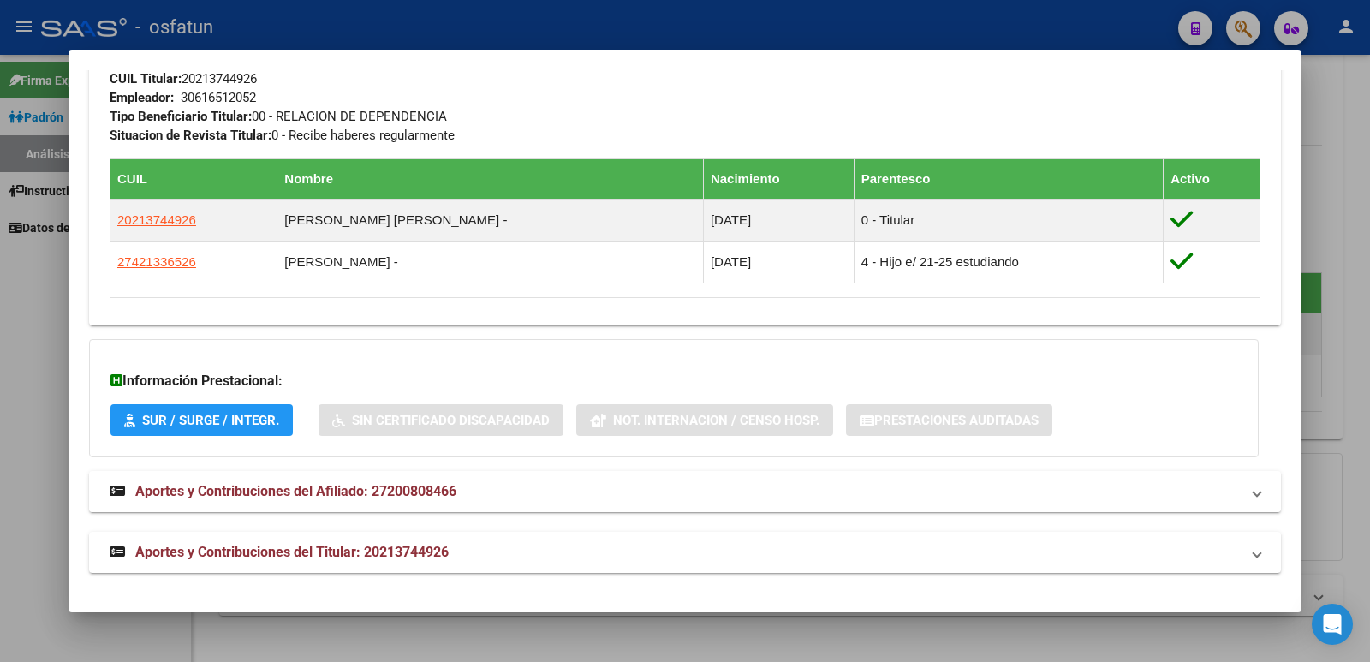
click at [327, 485] on span "Aportes y Contribuciones del Afiliado: 27200808466" at bounding box center [295, 491] width 321 height 16
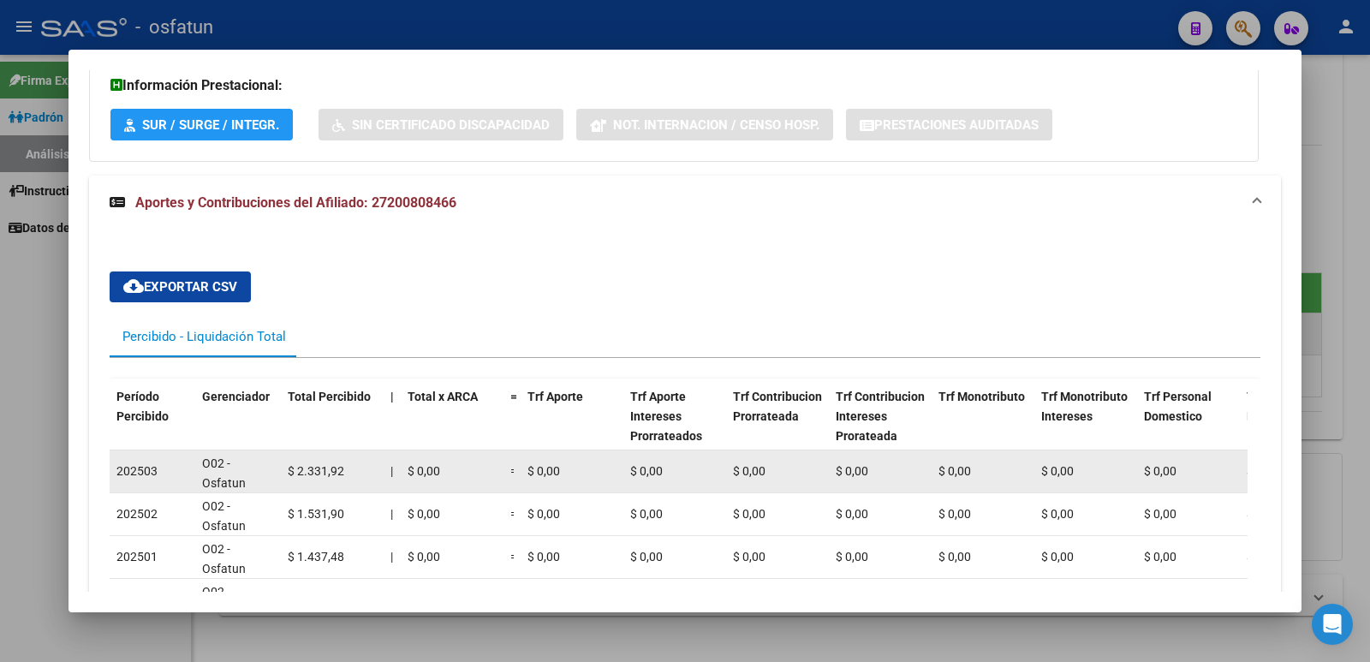
scroll to position [1355, 0]
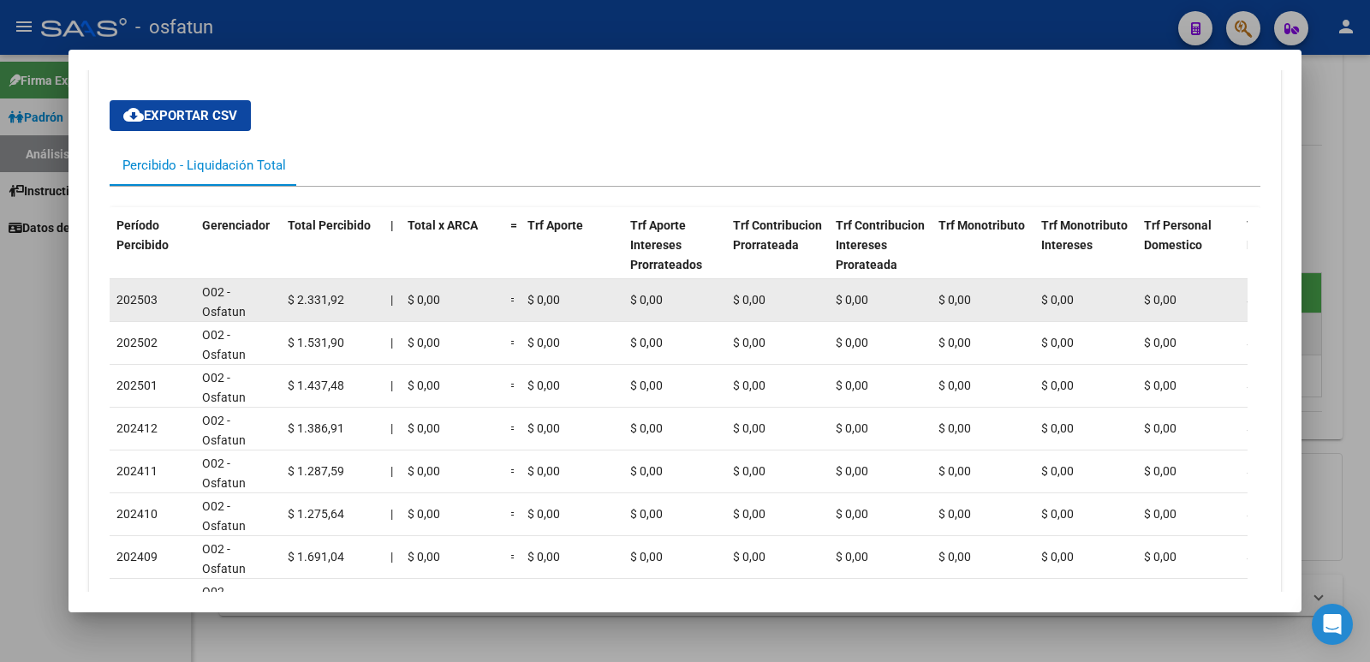
click at [1126, 316] on datatable-body-cell "$ 0,00" at bounding box center [1085, 300] width 103 height 42
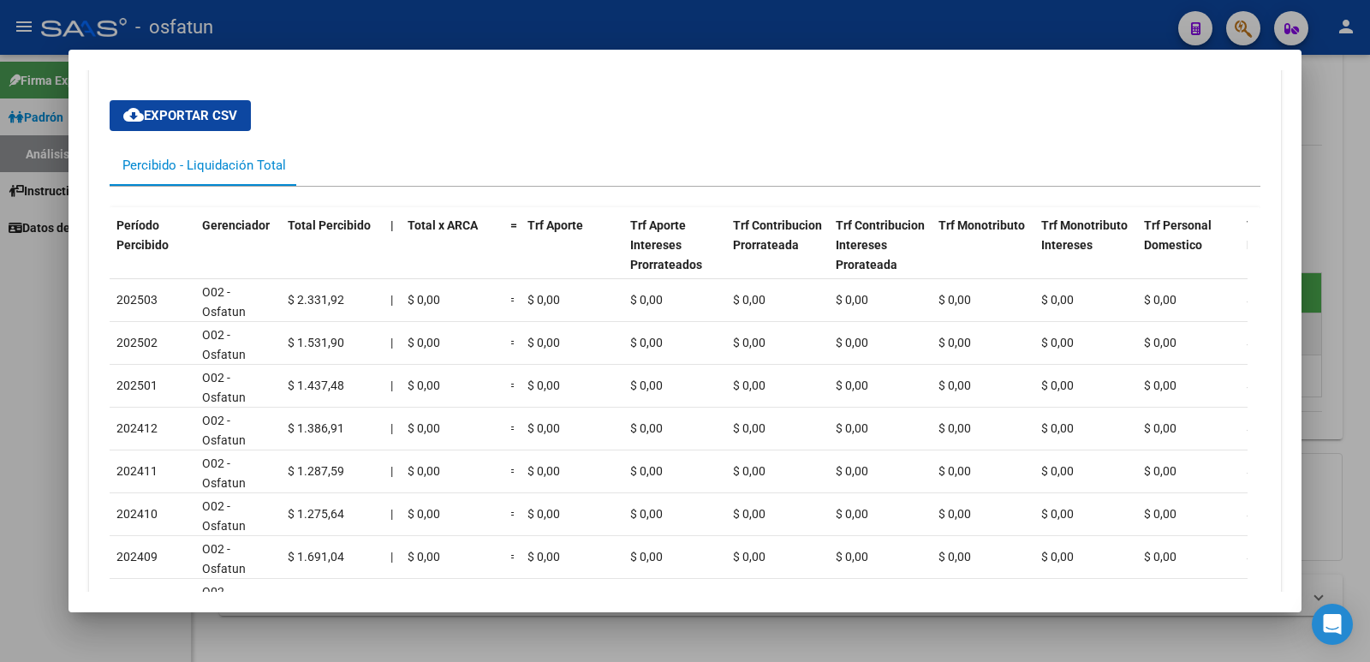
click at [1330, 138] on div at bounding box center [685, 331] width 1370 height 662
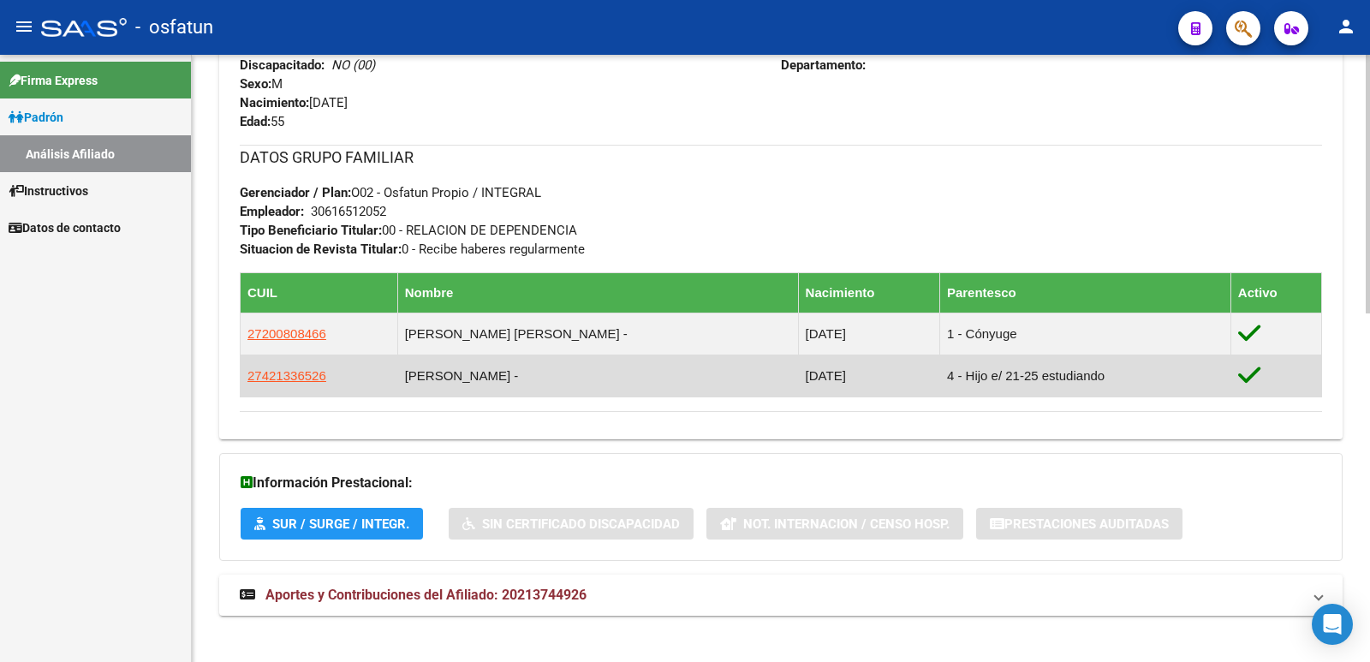
scroll to position [816, 0]
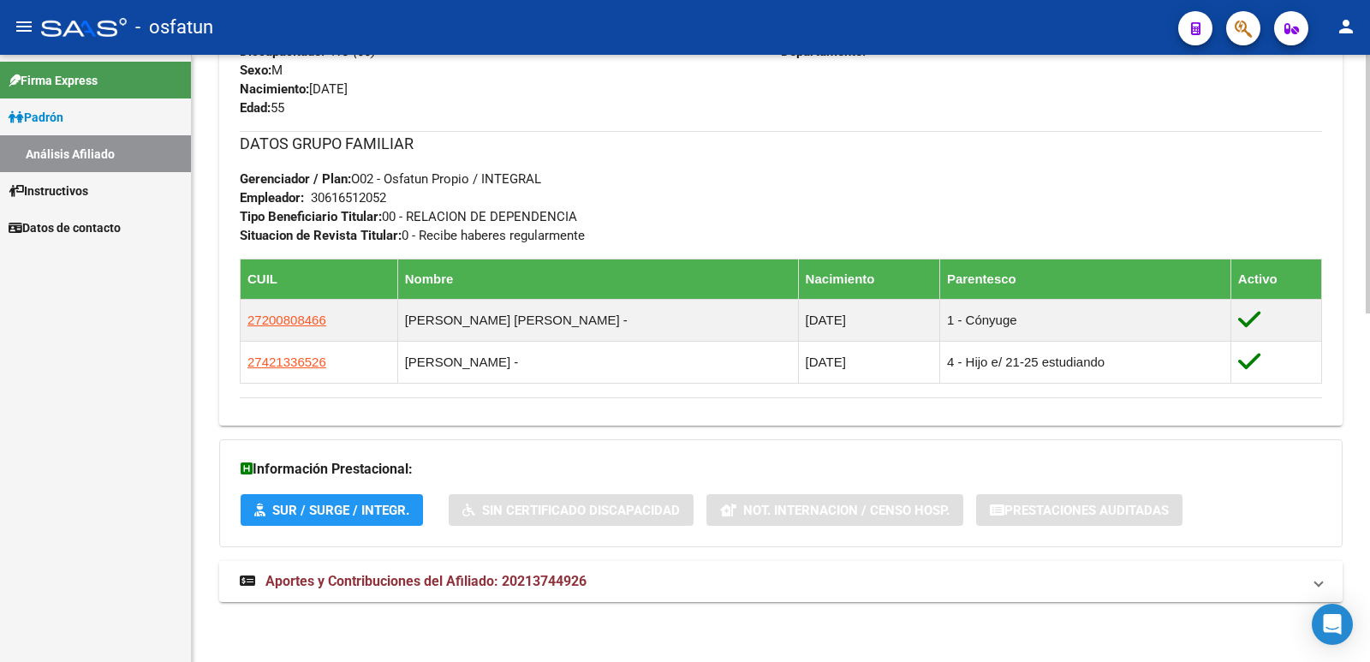
click at [466, 583] on span "Aportes y Contribuciones del Afiliado: 20213744926" at bounding box center [425, 581] width 321 height 16
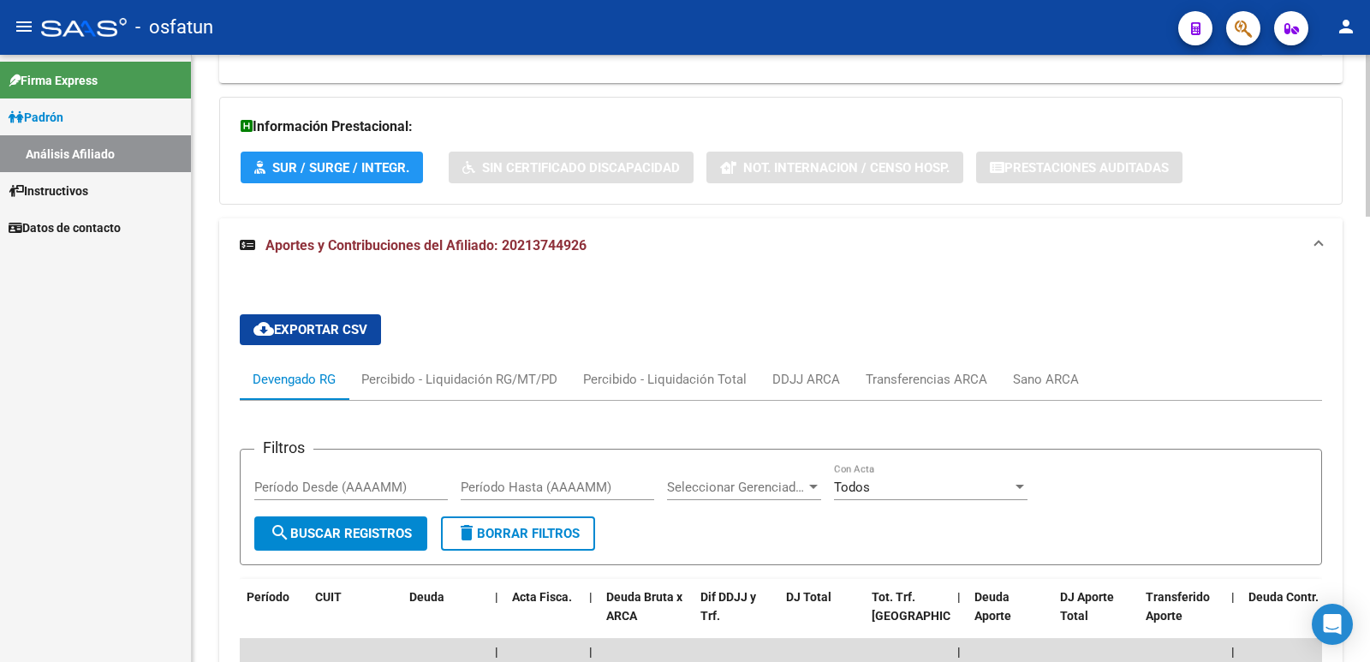
scroll to position [1501, 0]
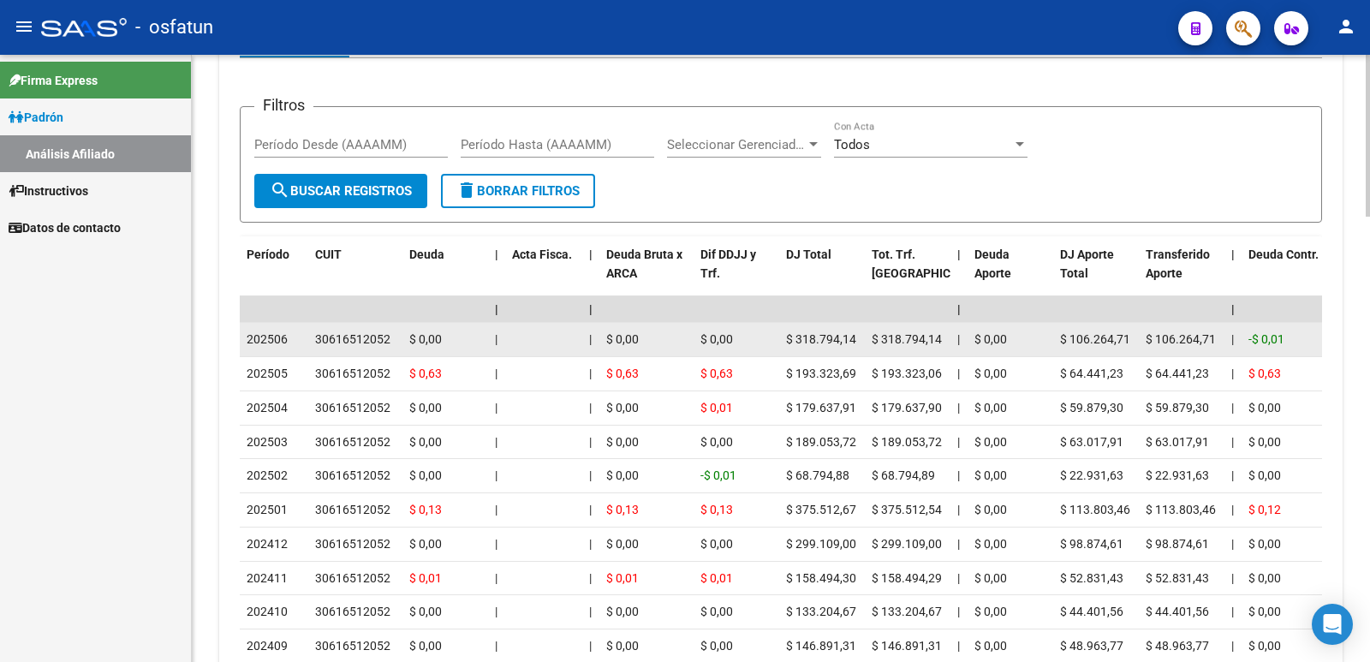
drag, startPoint x: 678, startPoint y: 346, endPoint x: 783, endPoint y: 346, distance: 105.3
click at [682, 346] on div "$ 0,00" at bounding box center [646, 340] width 80 height 20
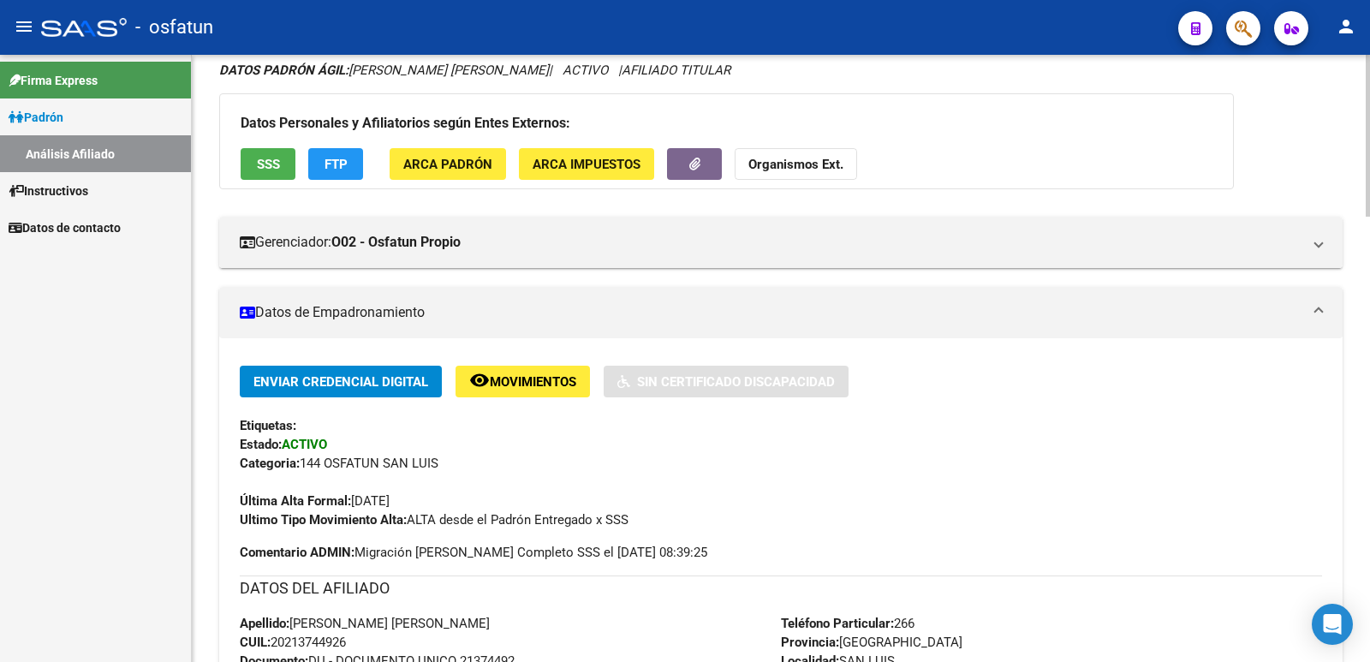
scroll to position [0, 0]
